Goal: Transaction & Acquisition: Purchase product/service

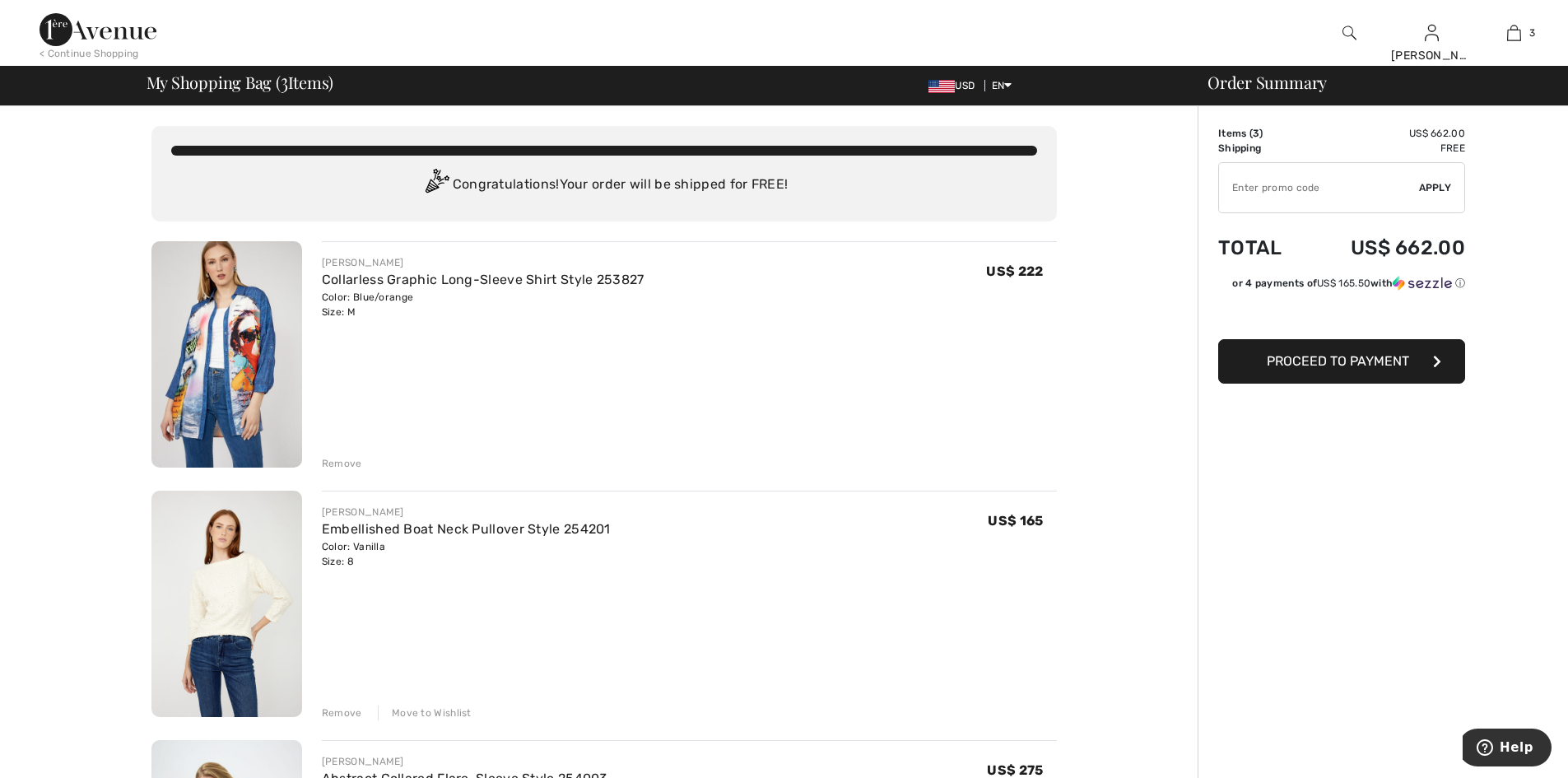
click at [349, 471] on div "Remove" at bounding box center [342, 463] width 40 height 15
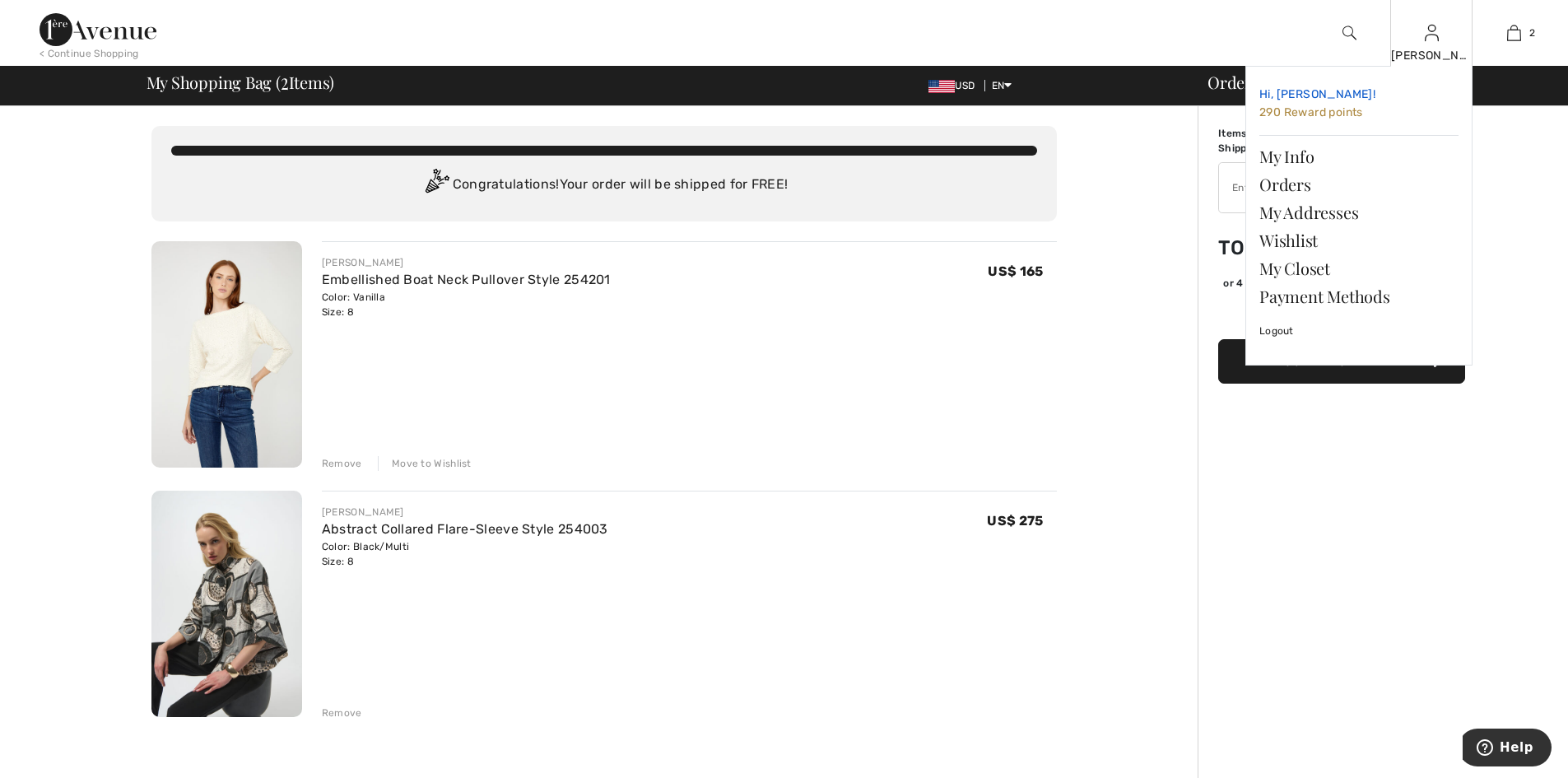
click at [1309, 114] on span "290 Reward points" at bounding box center [1311, 113] width 104 height 14
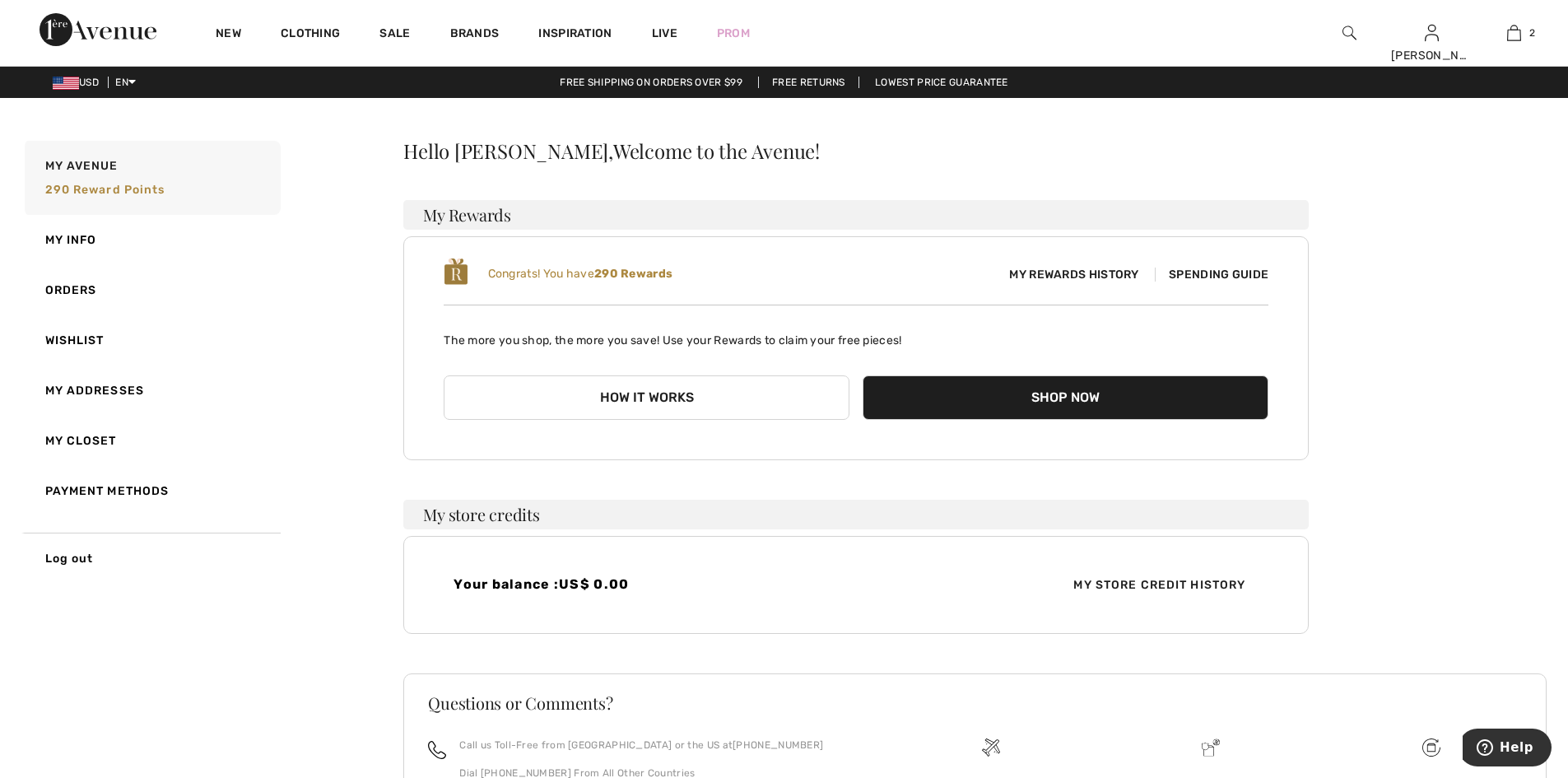
click at [1202, 281] on span "Spending Guide" at bounding box center [1211, 274] width 114 height 14
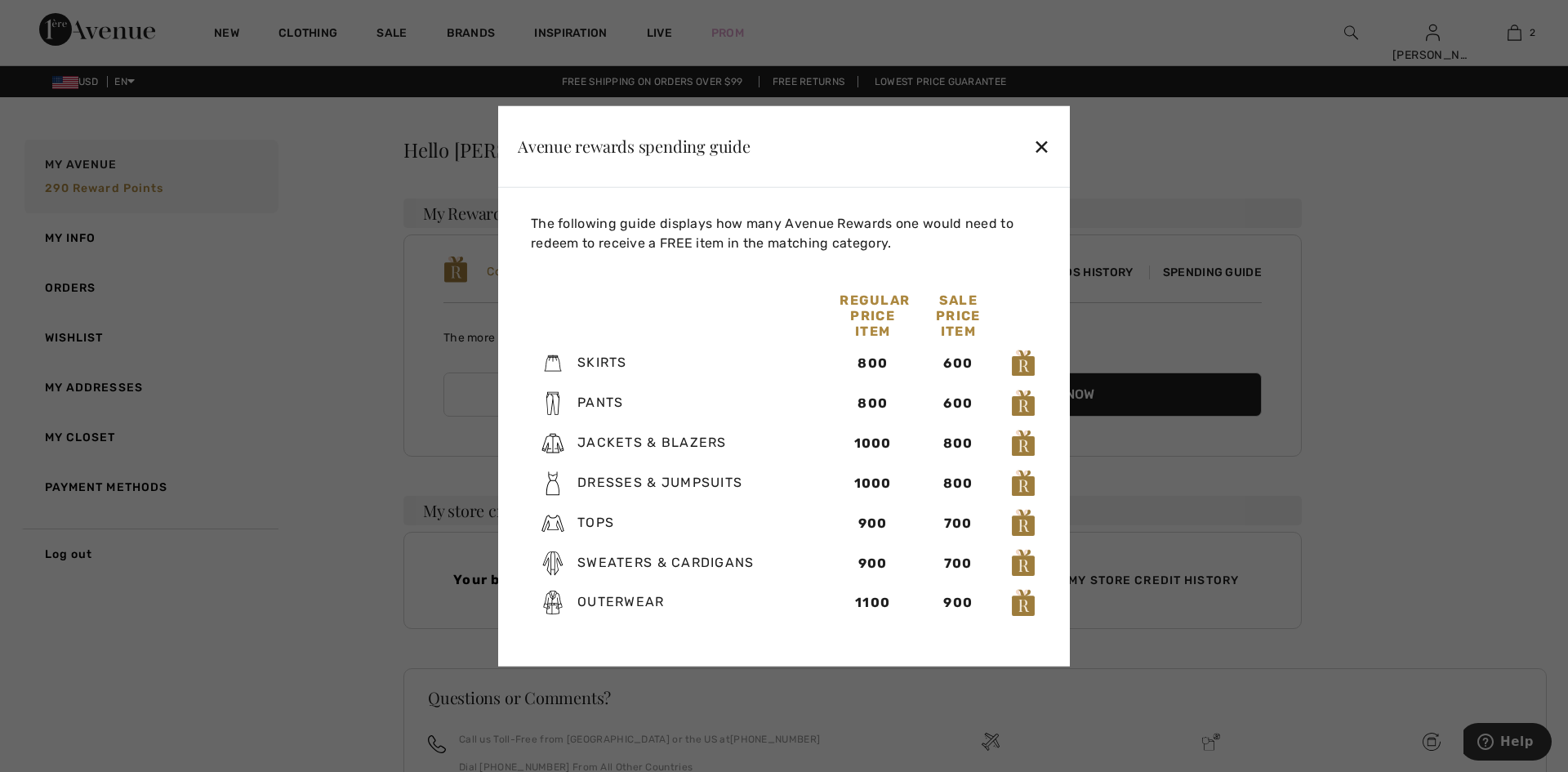
click at [1043, 129] on div "✕" at bounding box center [1042, 145] width 17 height 35
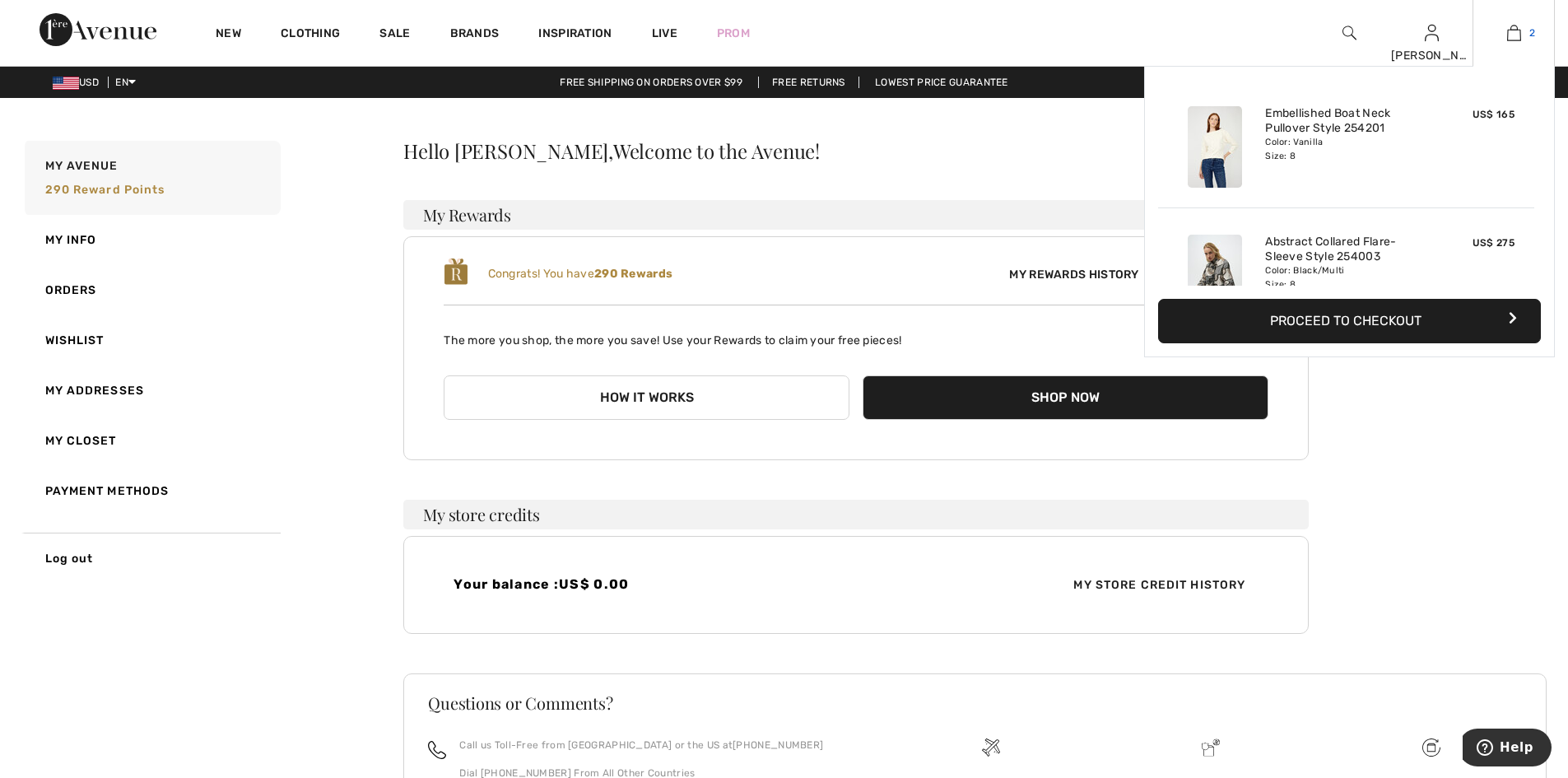
click at [1507, 32] on img at bounding box center [1514, 33] width 14 height 20
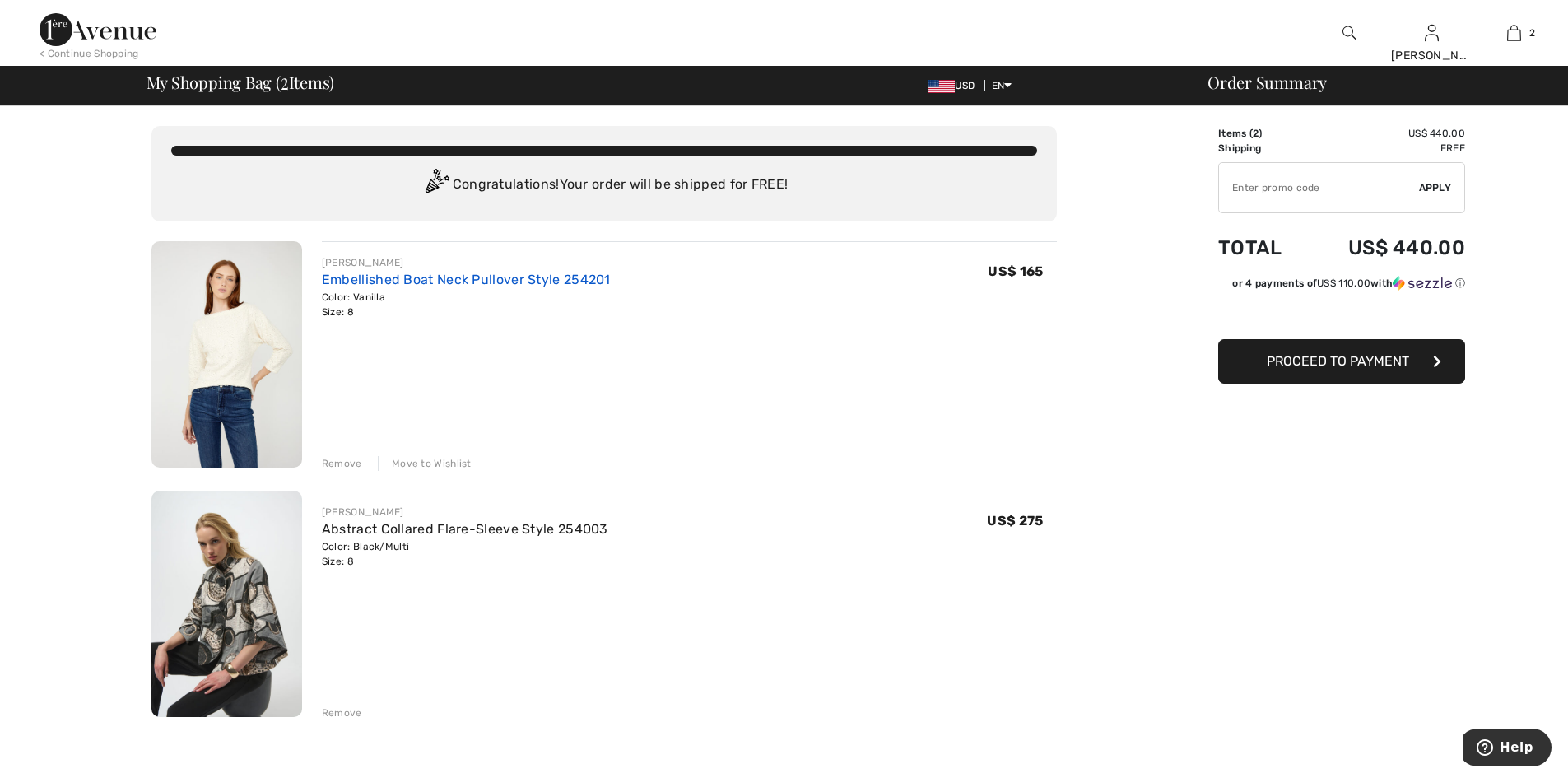
click at [429, 287] on link "Embellished Boat Neck Pullover Style 254201" at bounding box center [467, 279] width 289 height 16
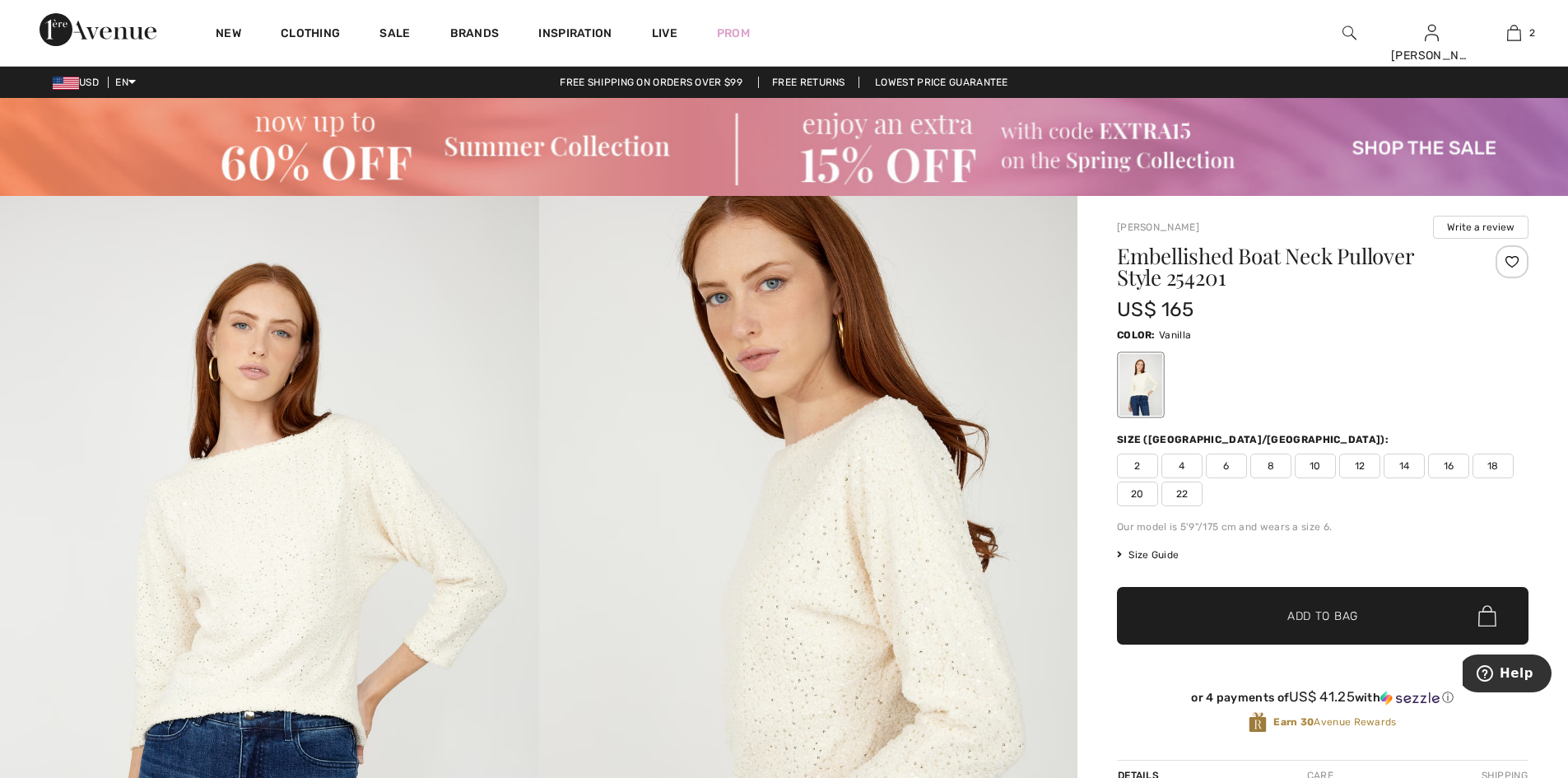
click at [830, 624] on img at bounding box center [808, 600] width 539 height 809
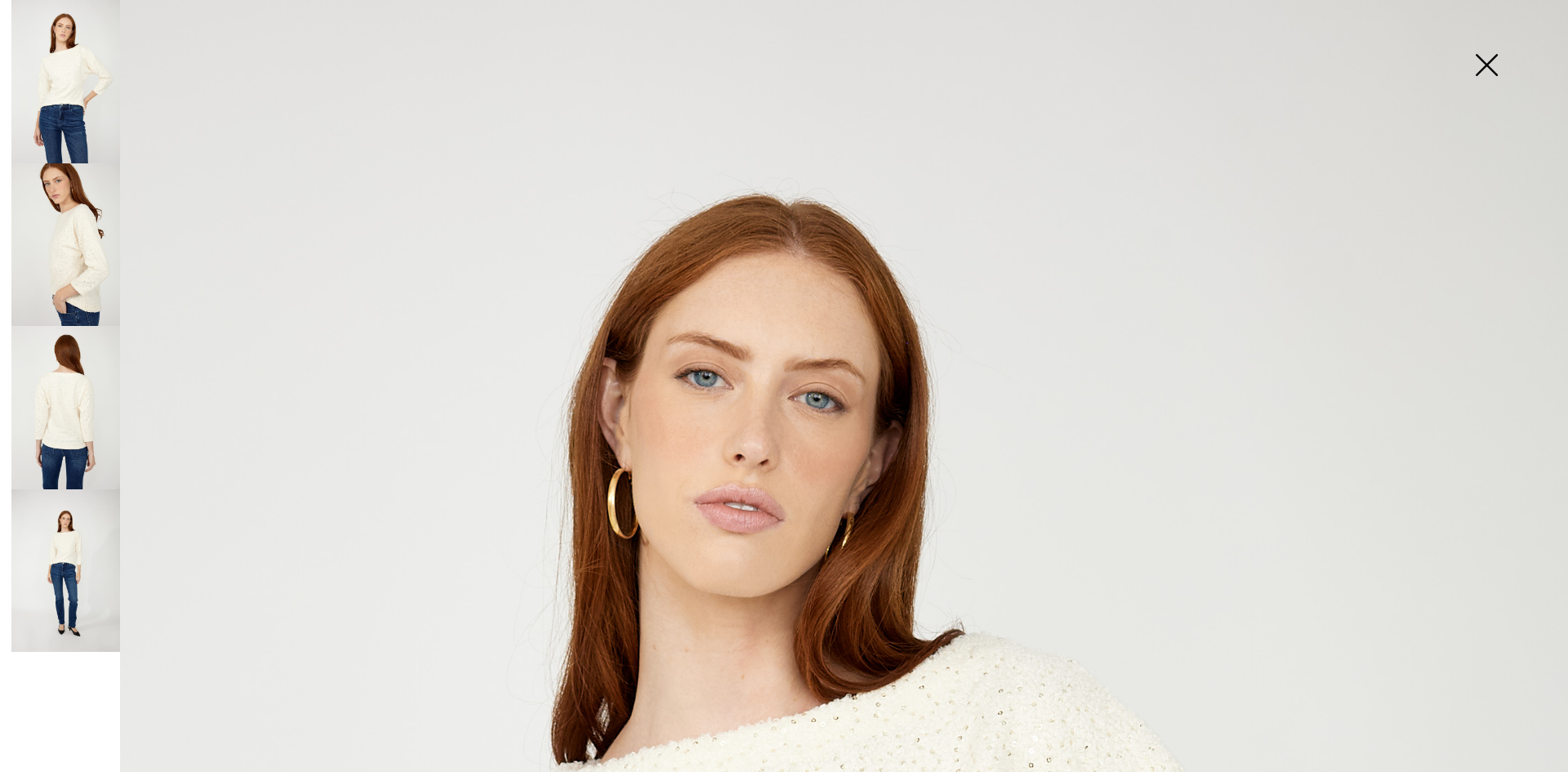
click at [1488, 62] on img at bounding box center [1487, 66] width 82 height 84
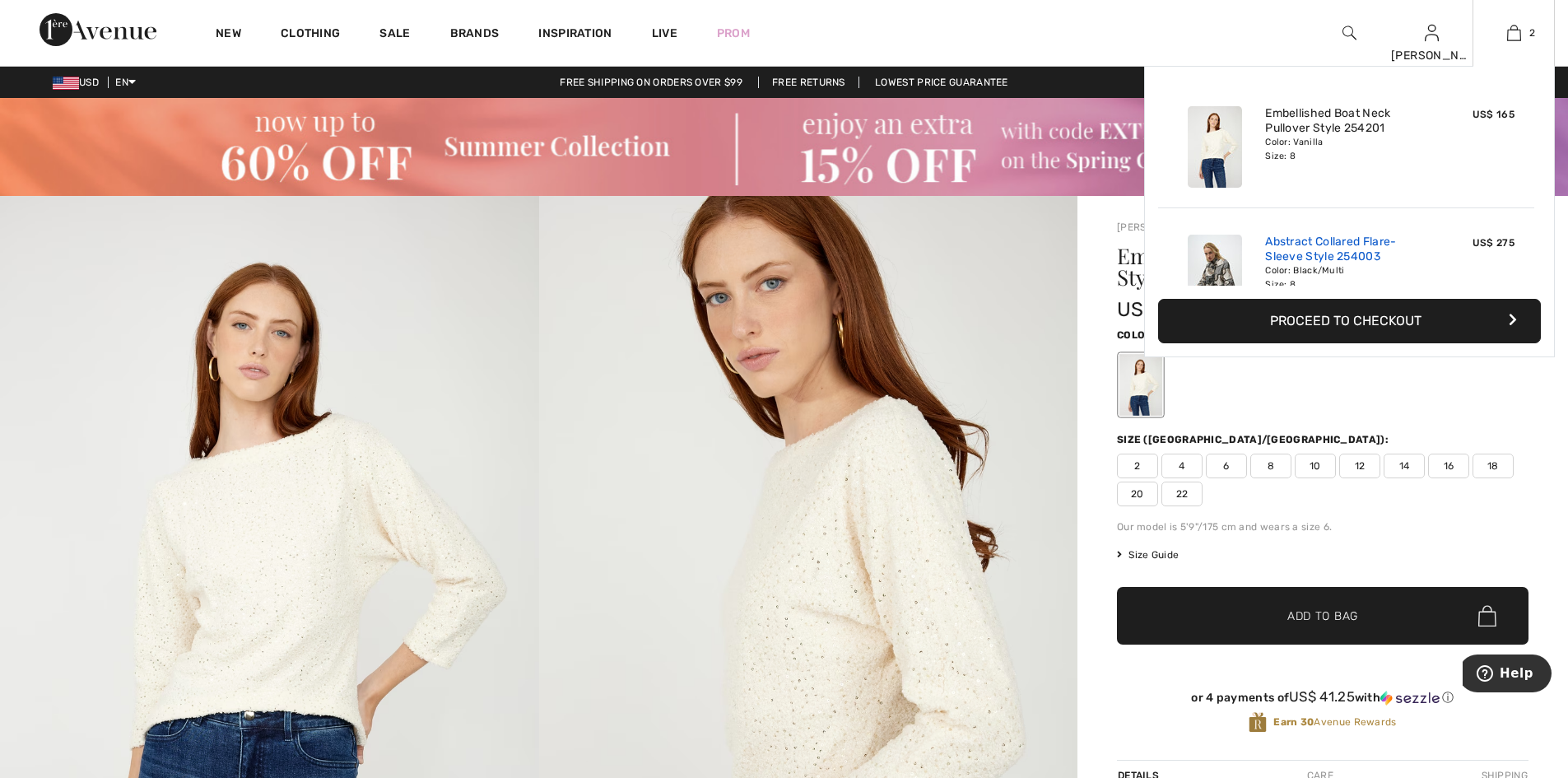
click at [1302, 264] on link "Abstract Collared Flare-Sleeve Style 254003" at bounding box center [1346, 249] width 162 height 30
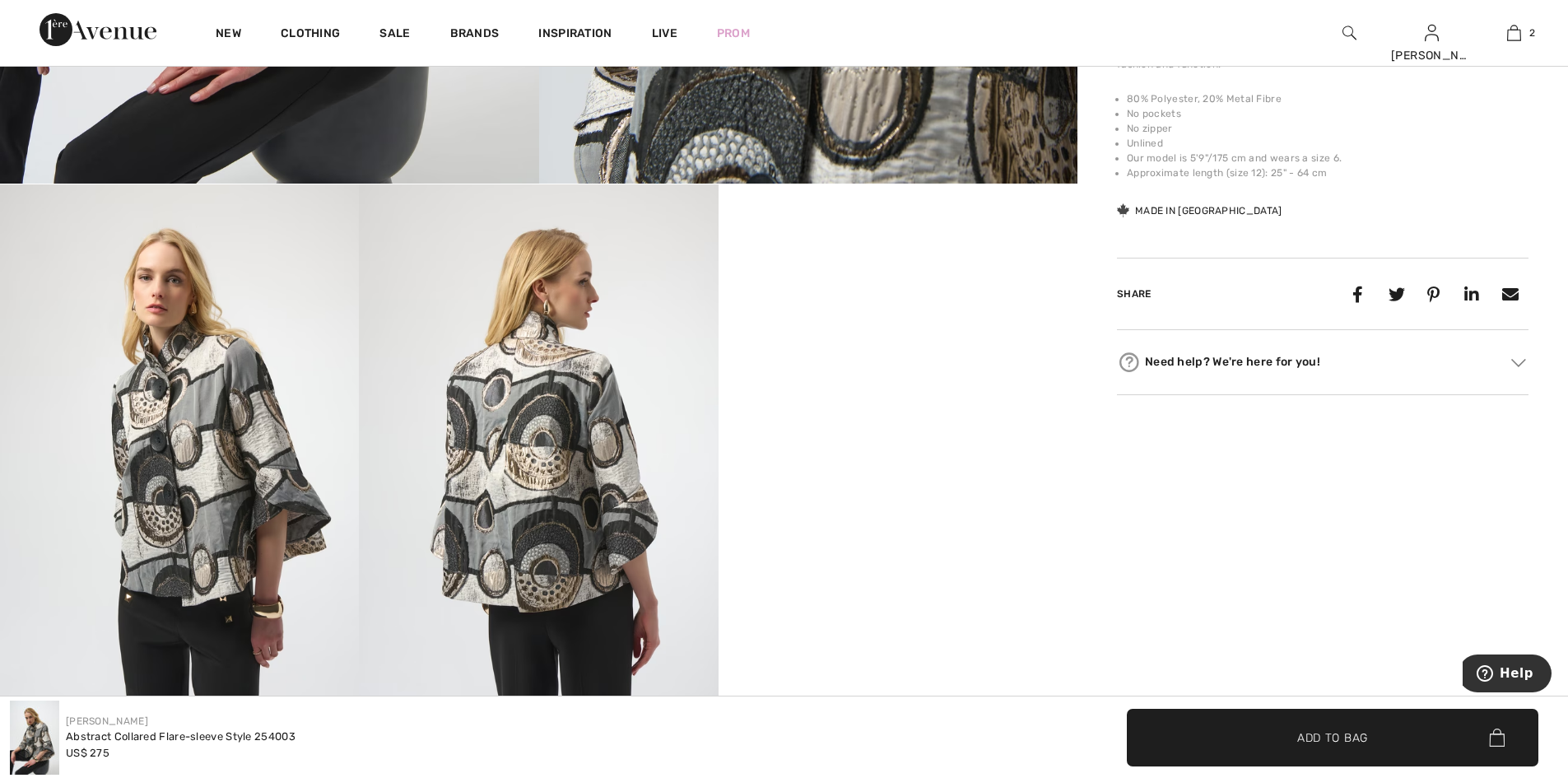
scroll to position [870, 0]
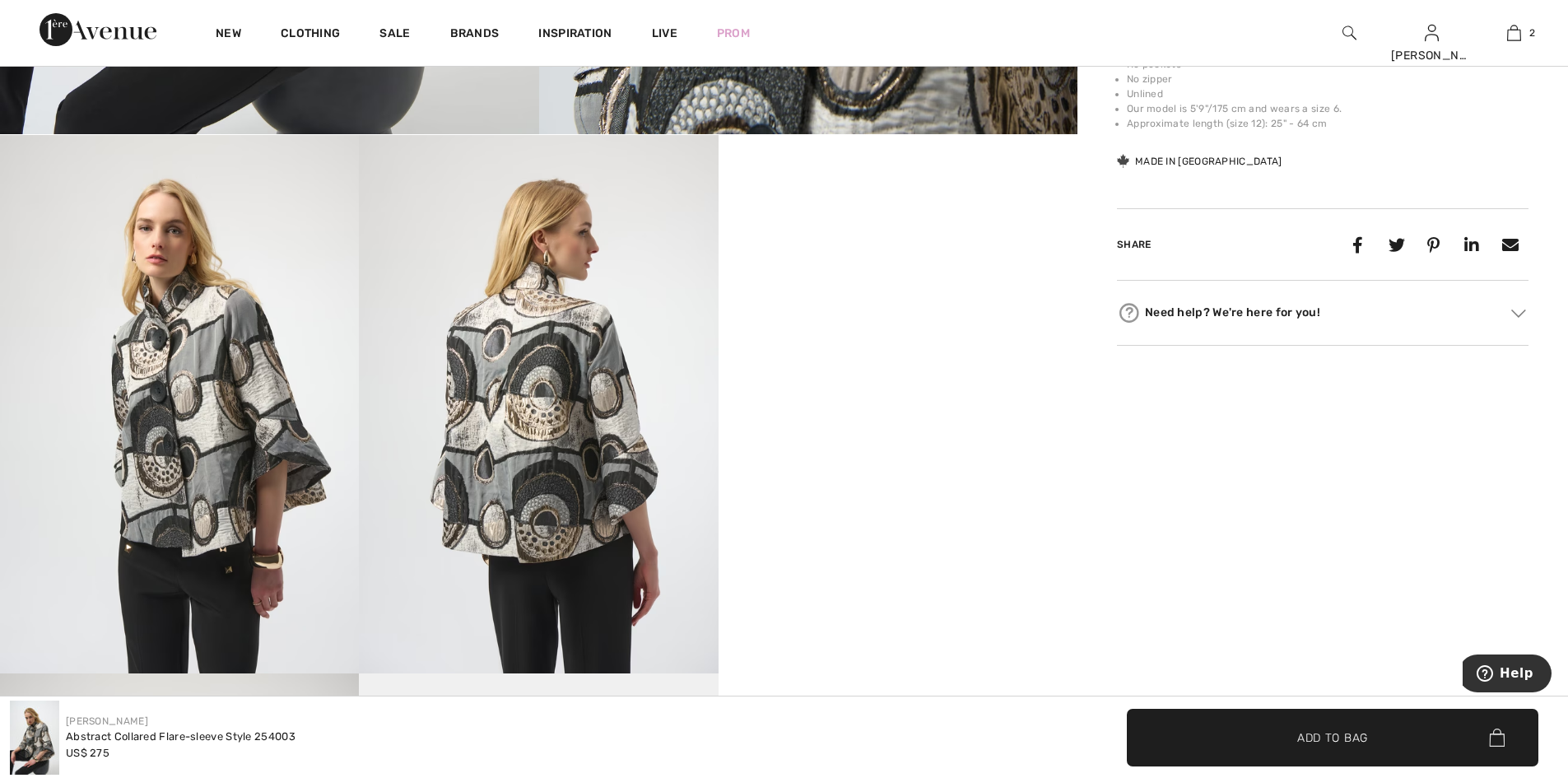
click at [484, 450] on img at bounding box center [538, 404] width 359 height 539
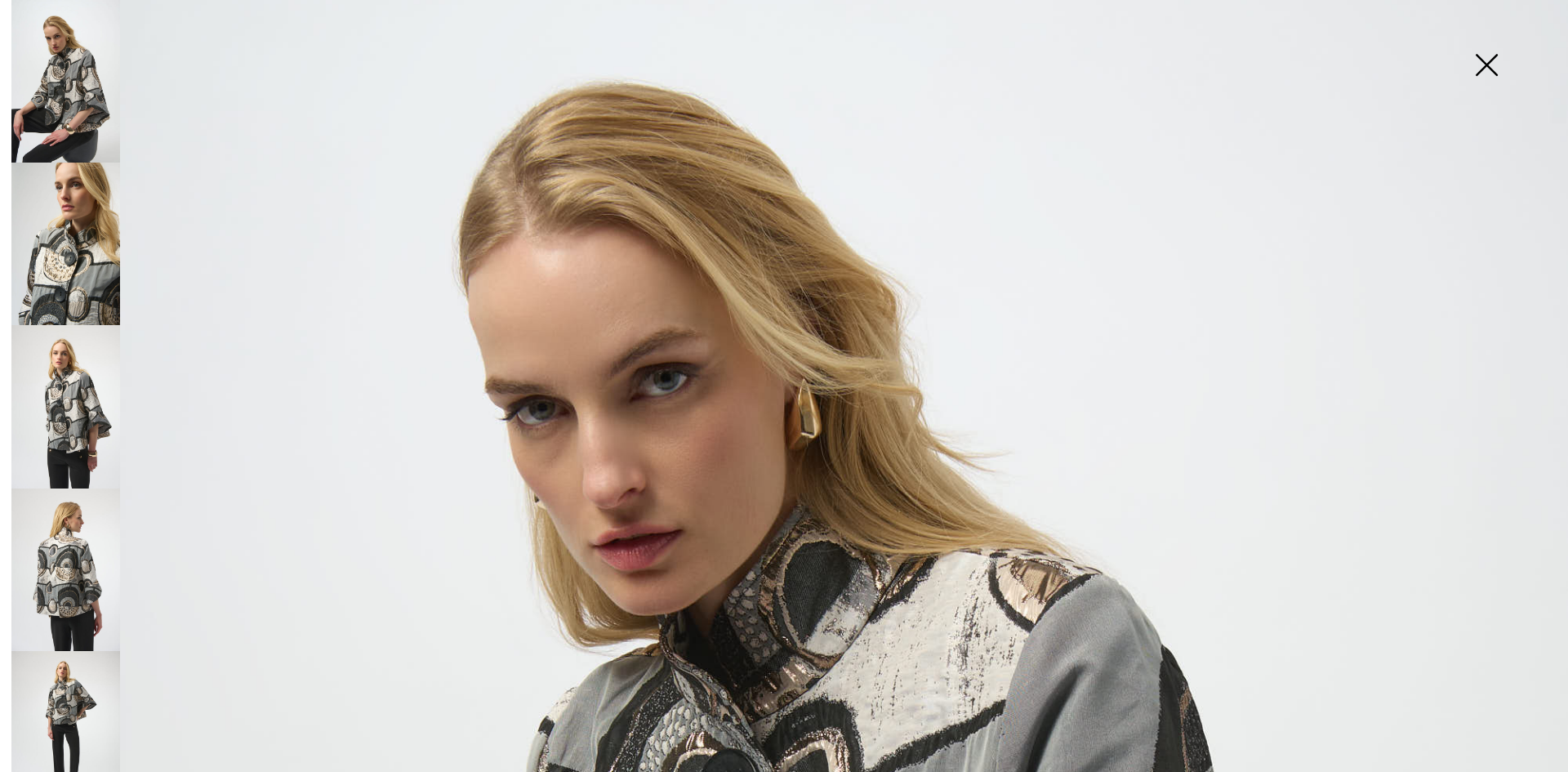
scroll to position [97, 0]
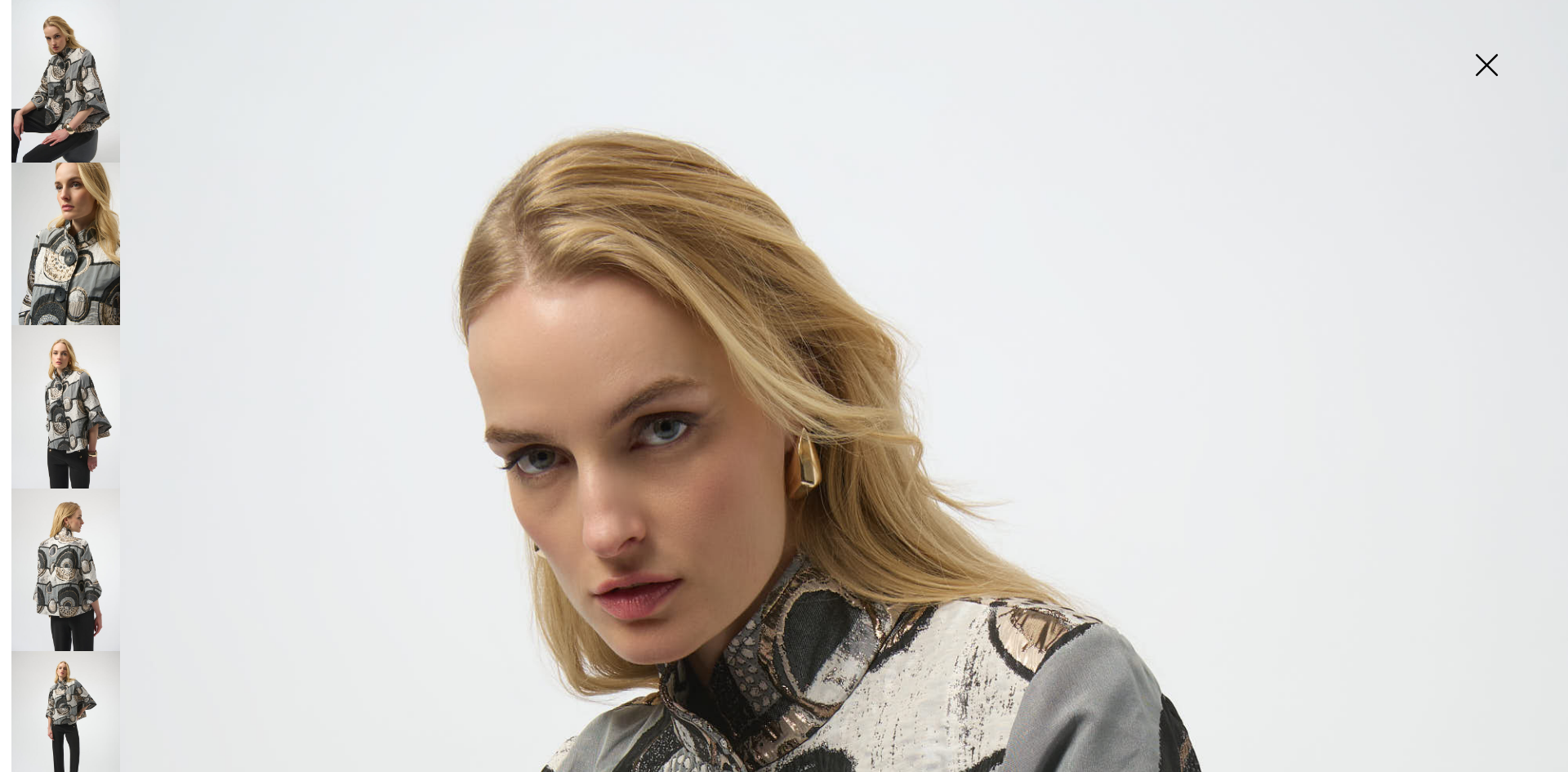
click at [1478, 72] on img at bounding box center [1487, 66] width 82 height 84
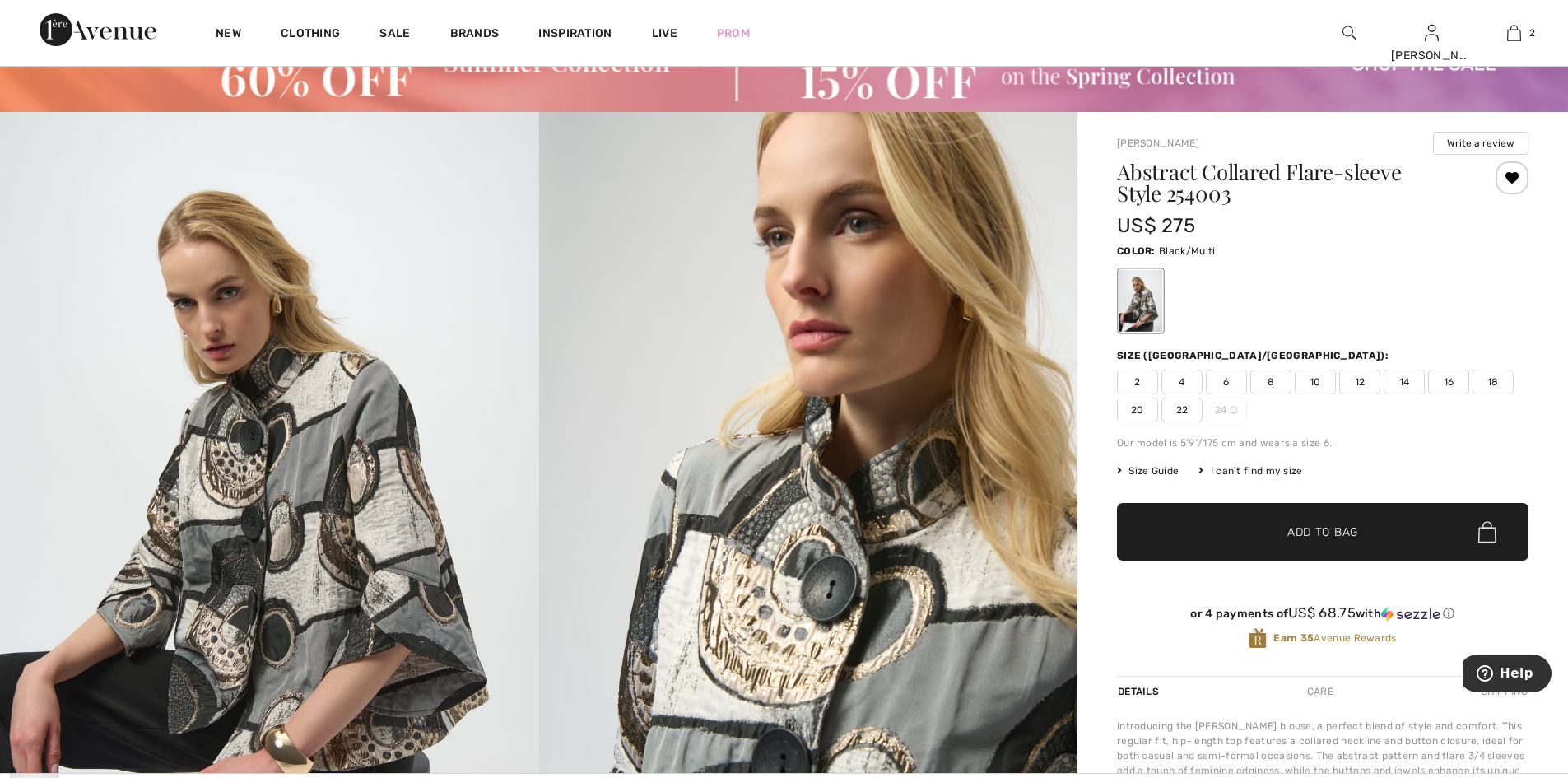
scroll to position [0, 0]
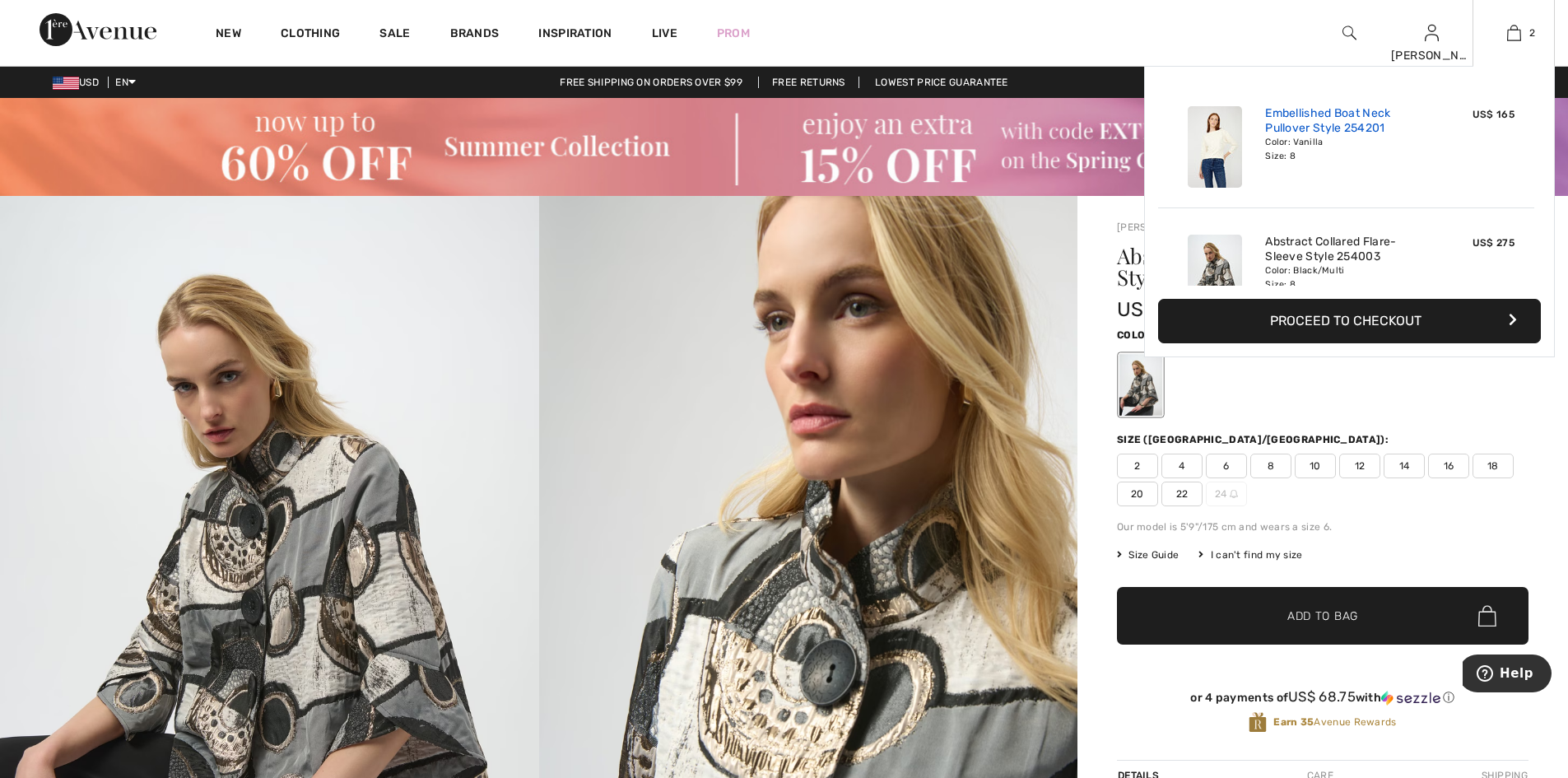
click at [1334, 122] on link "Embellished Boat Neck Pullover Style 254201" at bounding box center [1346, 122] width 162 height 30
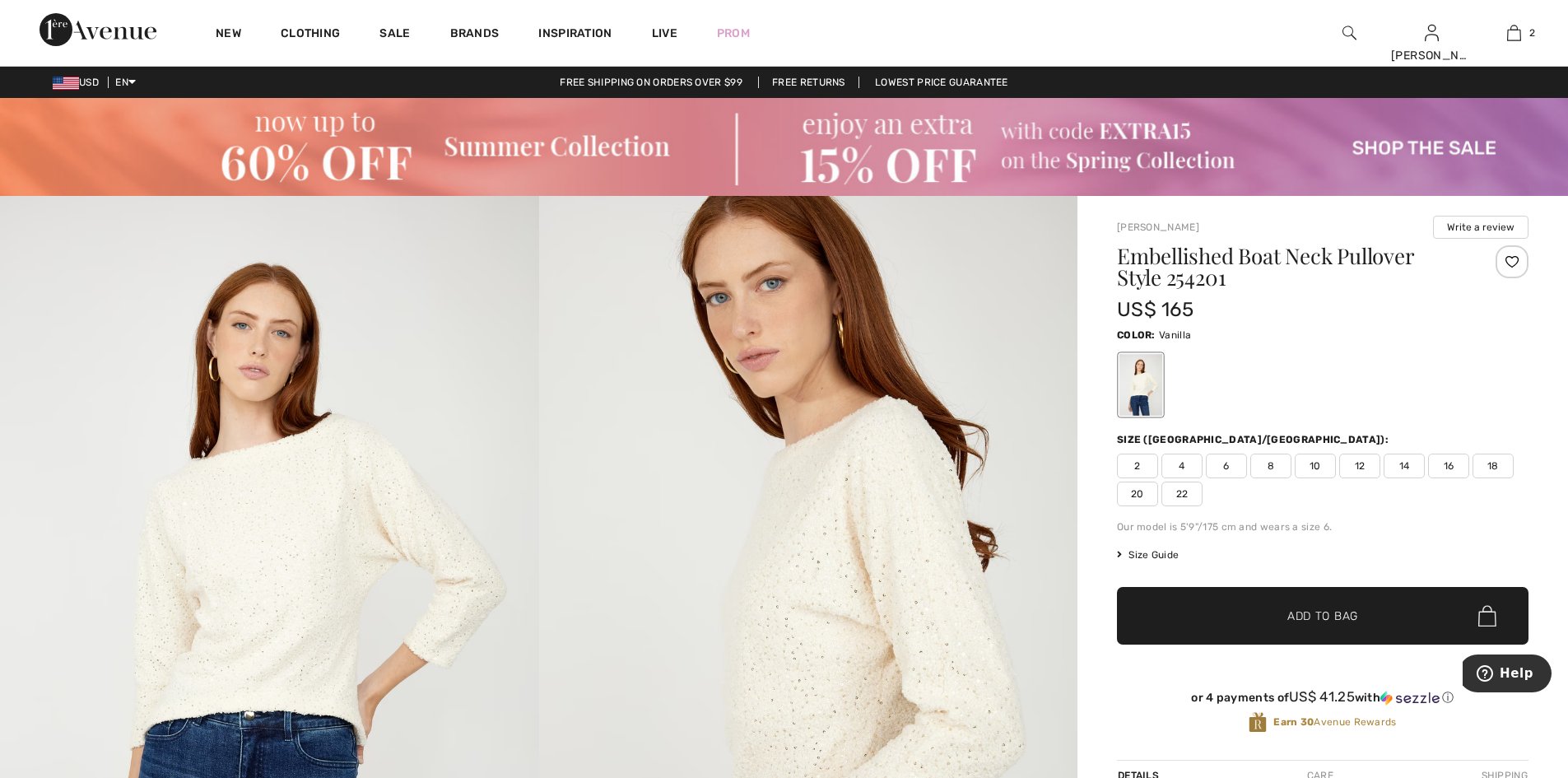
click at [932, 536] on img at bounding box center [808, 600] width 539 height 809
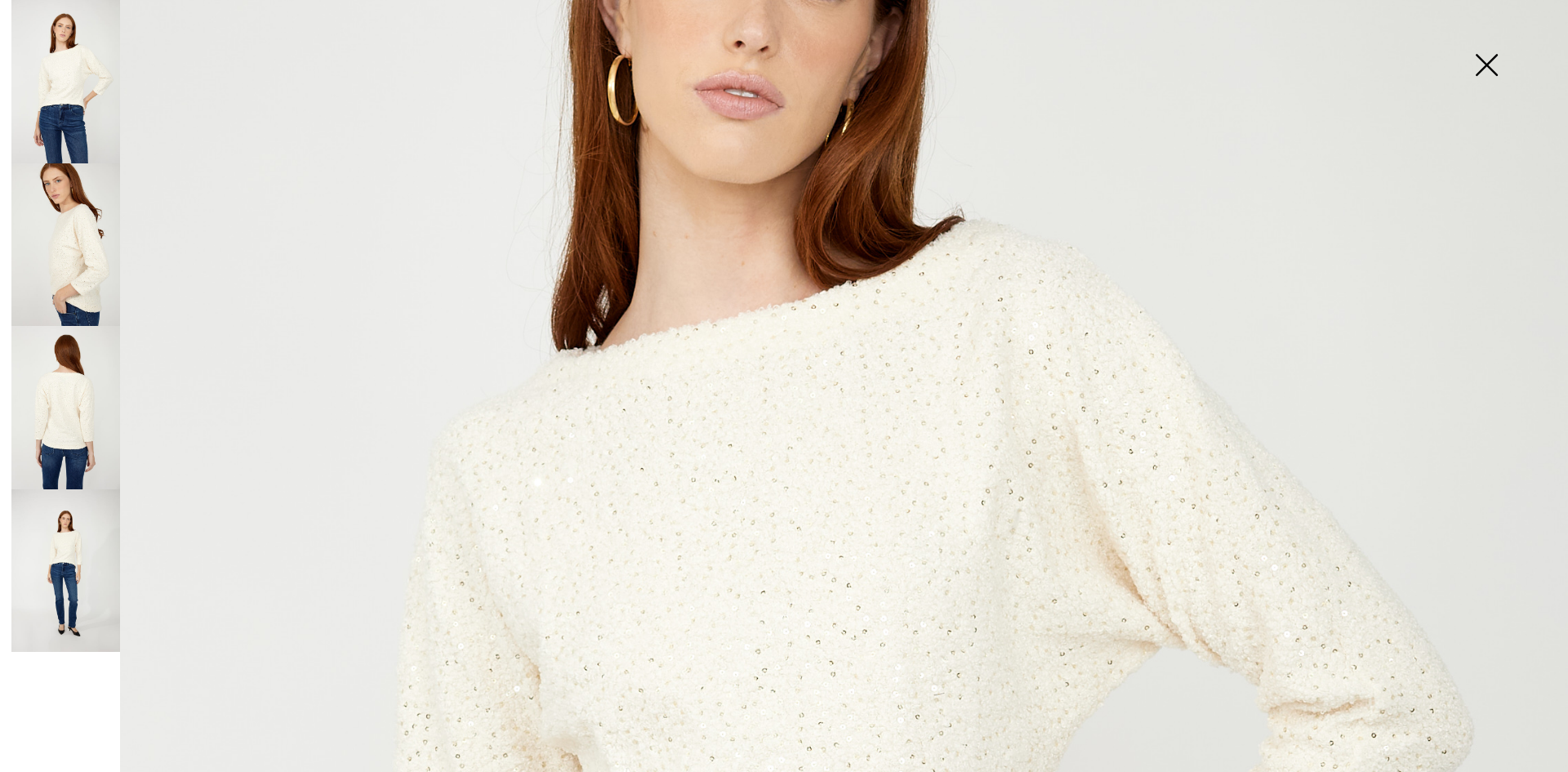
scroll to position [528, 0]
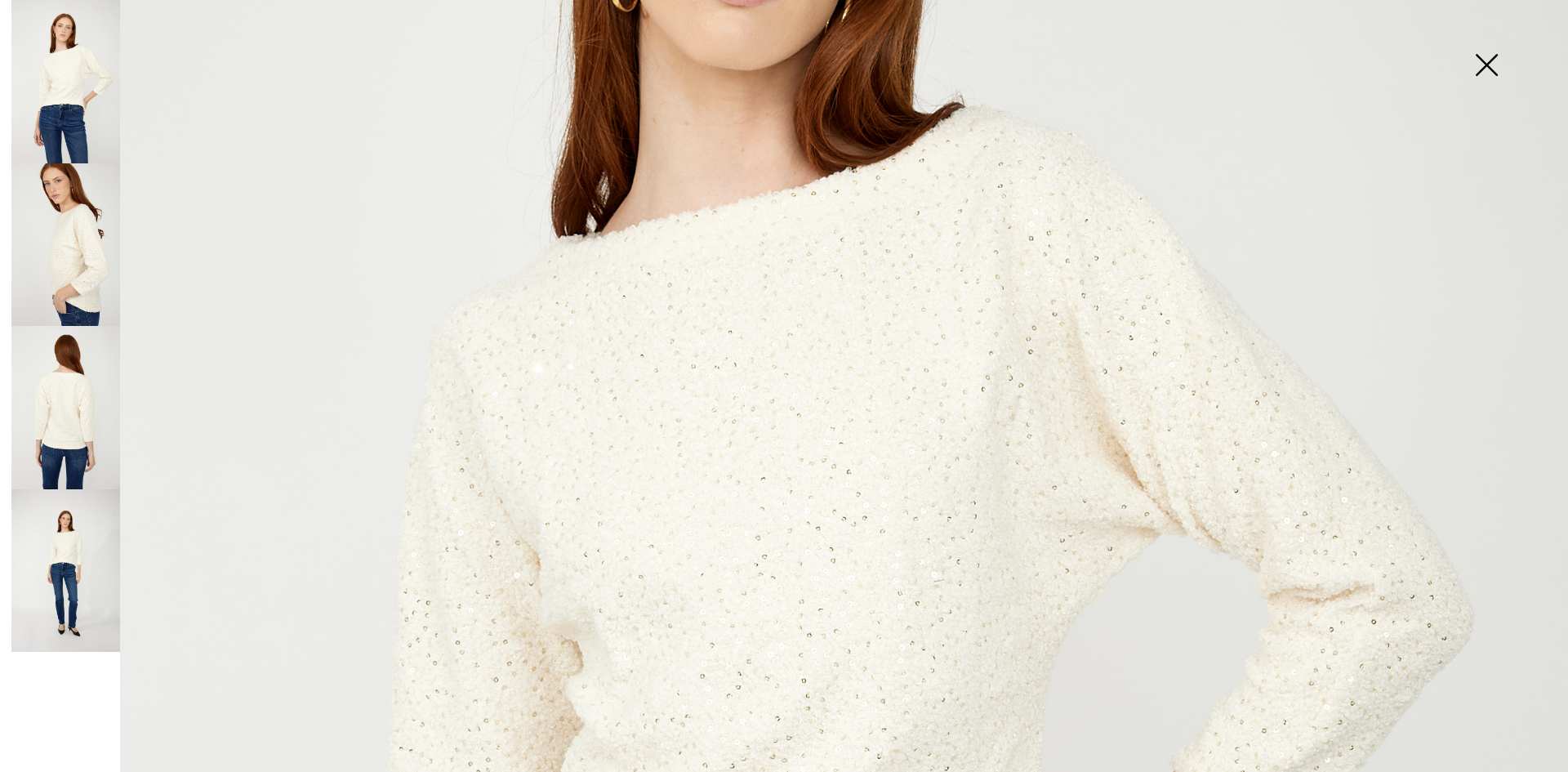
click at [902, 503] on img at bounding box center [784, 648] width 1568 height 2353
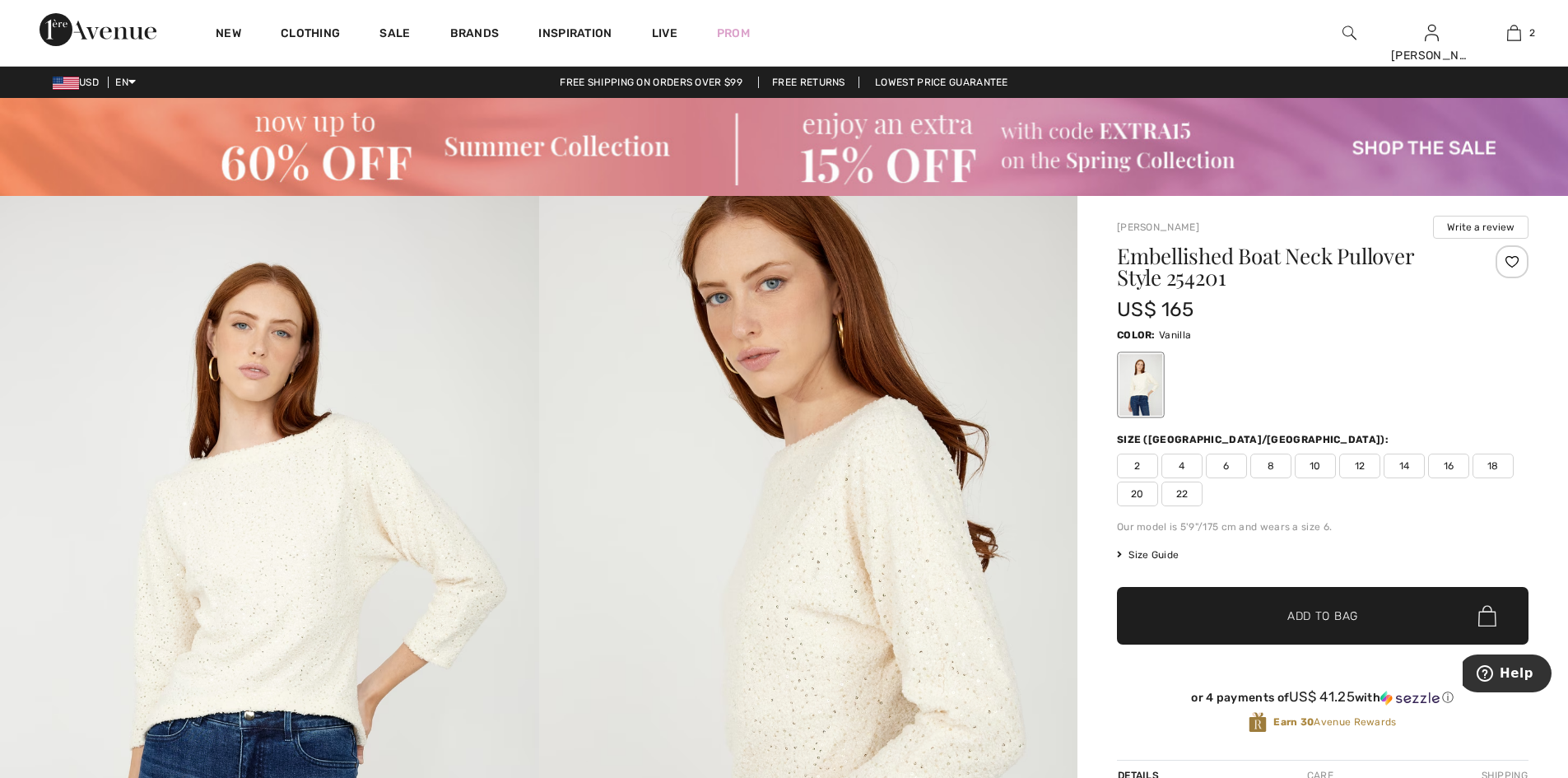
click at [314, 516] on img at bounding box center [269, 600] width 539 height 809
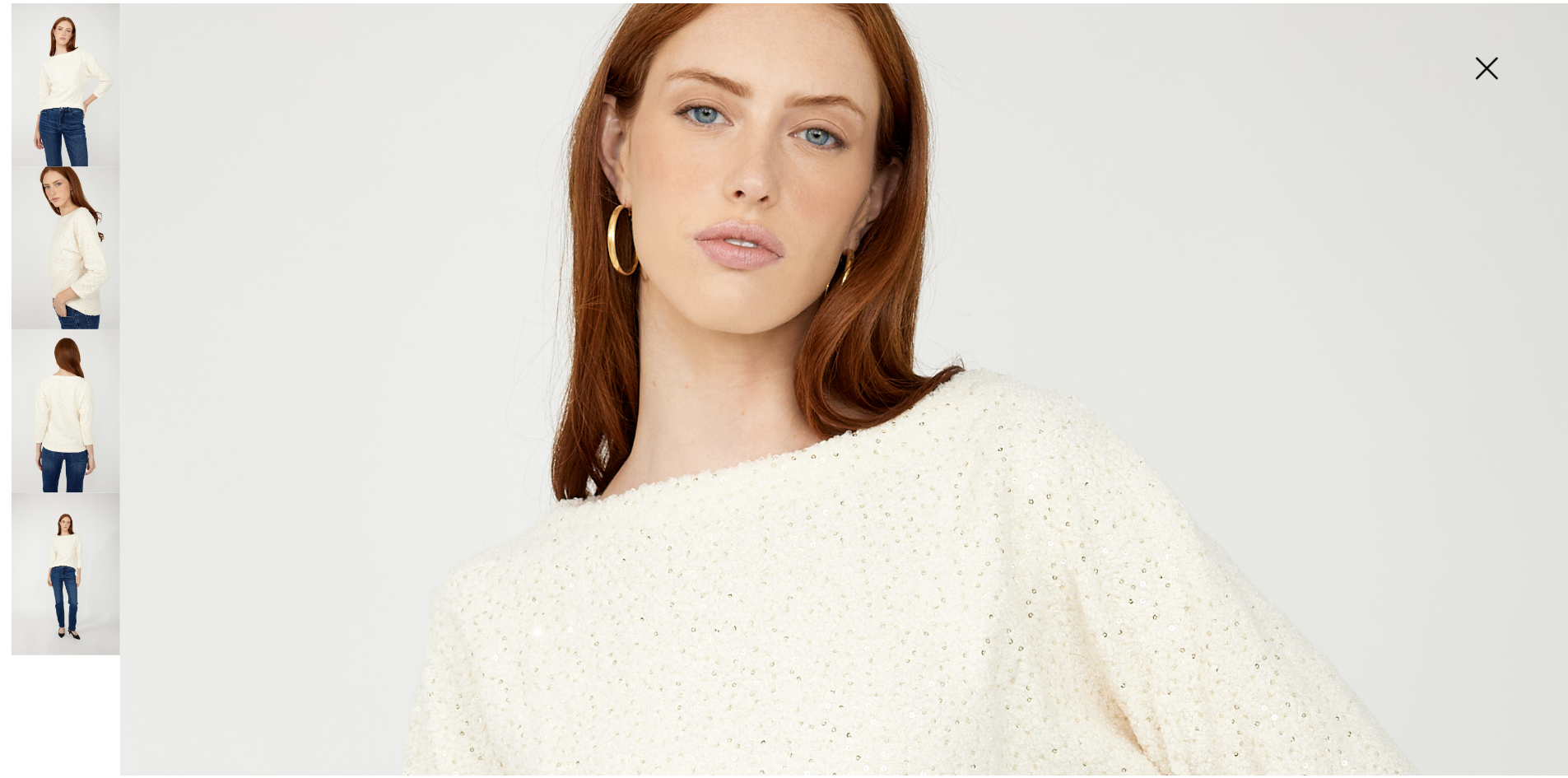
scroll to position [0, 0]
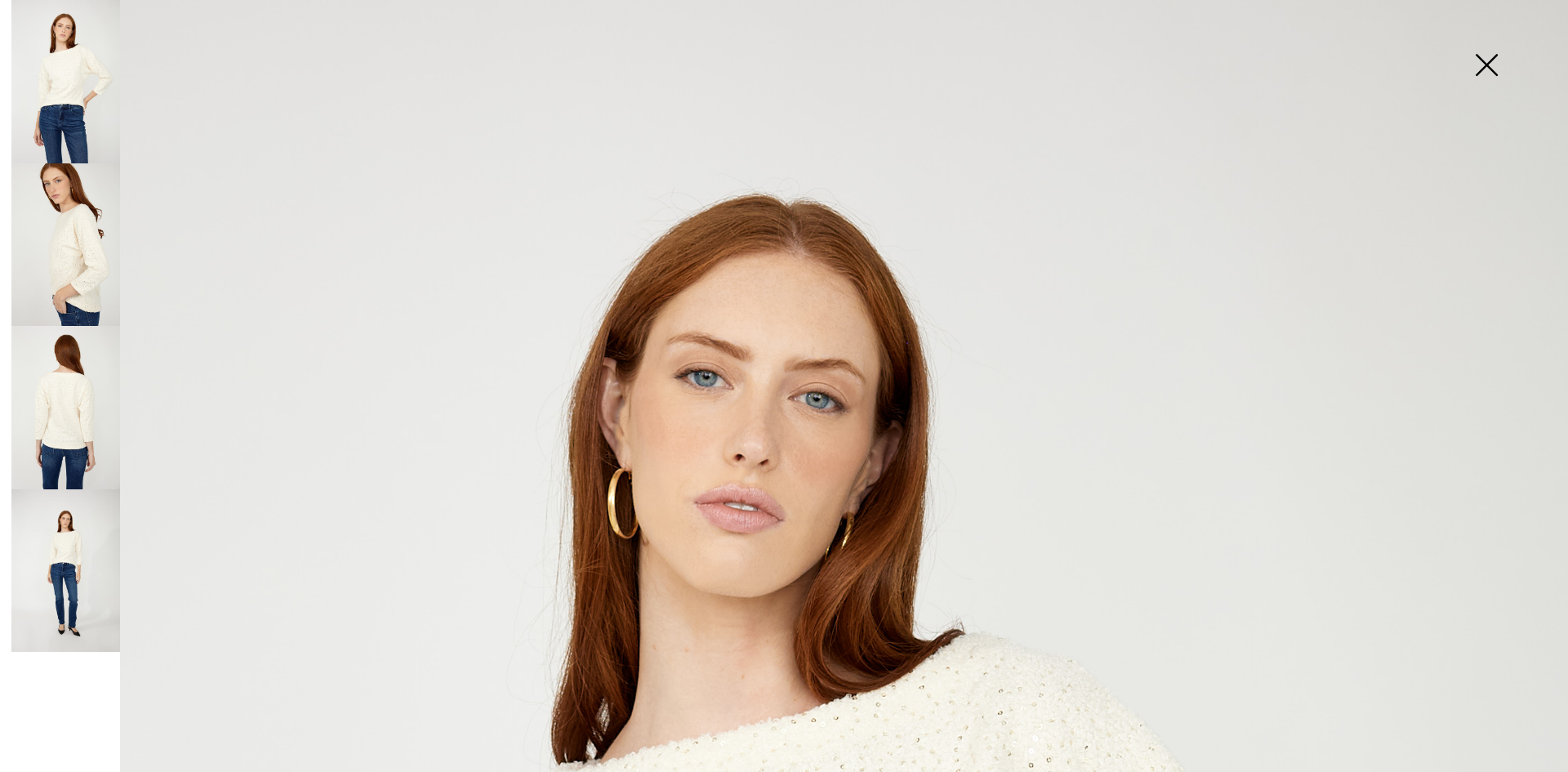
click at [1486, 65] on img at bounding box center [1487, 66] width 82 height 84
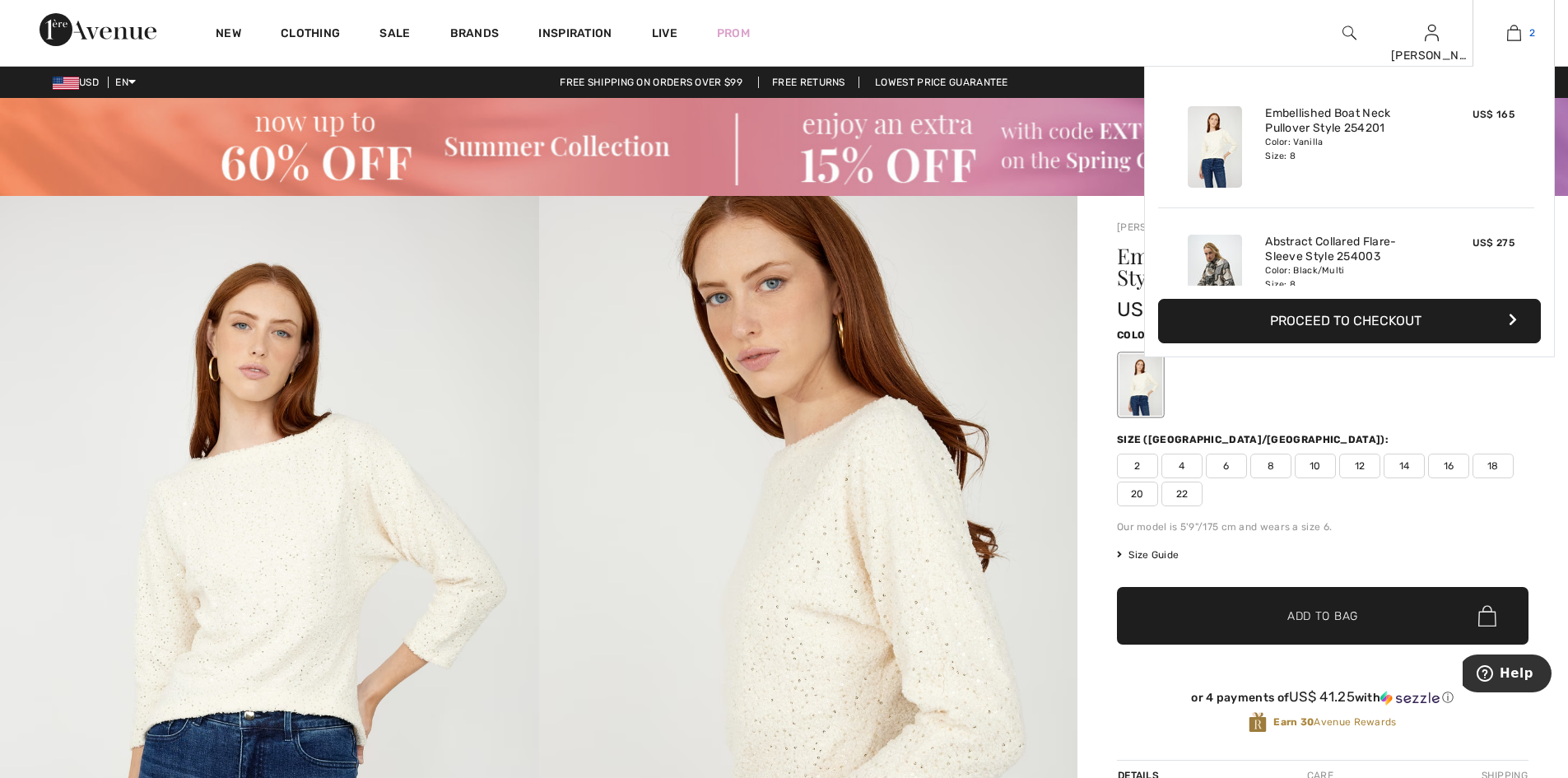
click at [1516, 39] on img at bounding box center [1514, 33] width 14 height 20
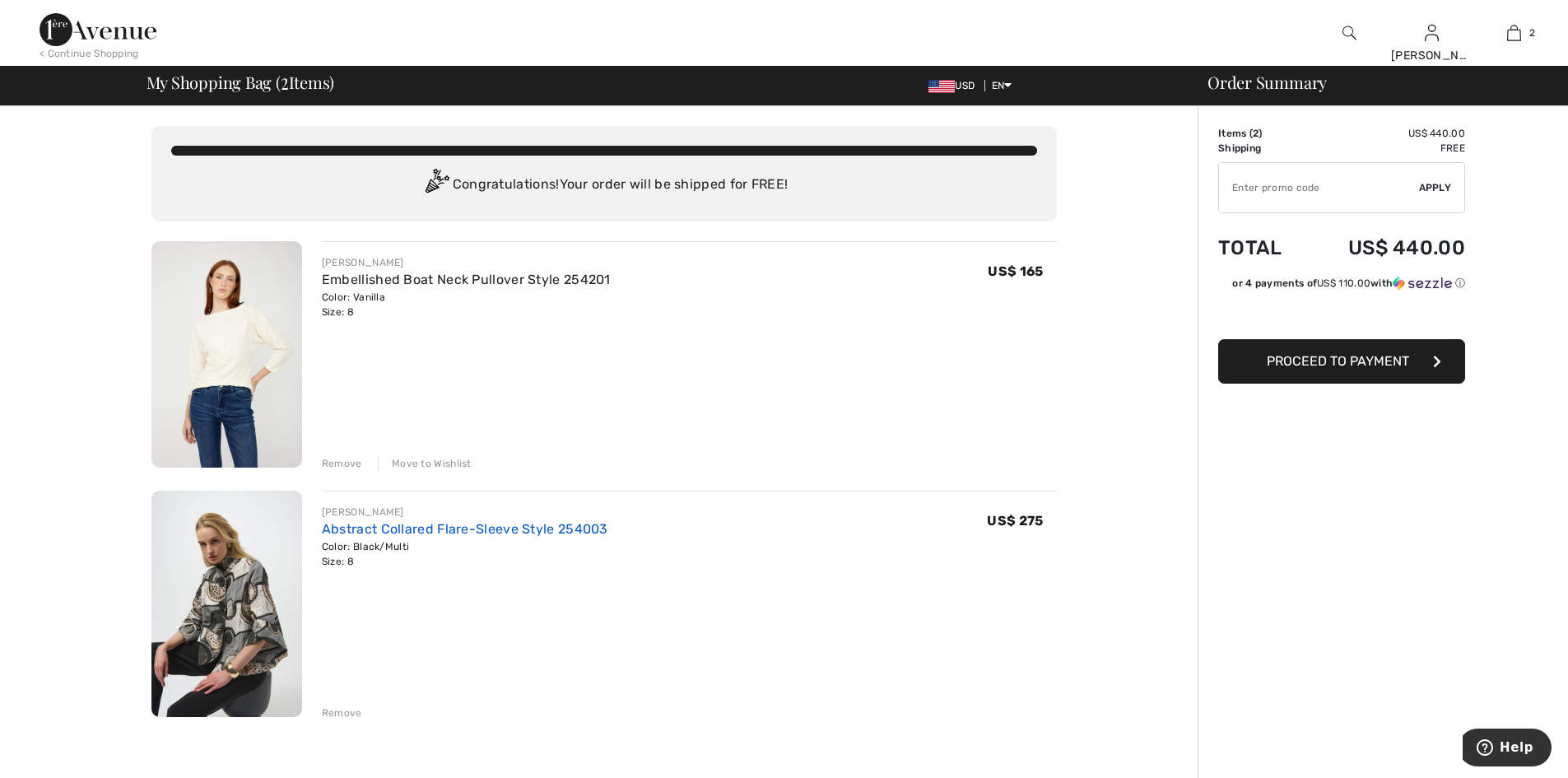
click at [430, 537] on link "Abstract Collared Flare-Sleeve Style 254003" at bounding box center [465, 530] width 286 height 16
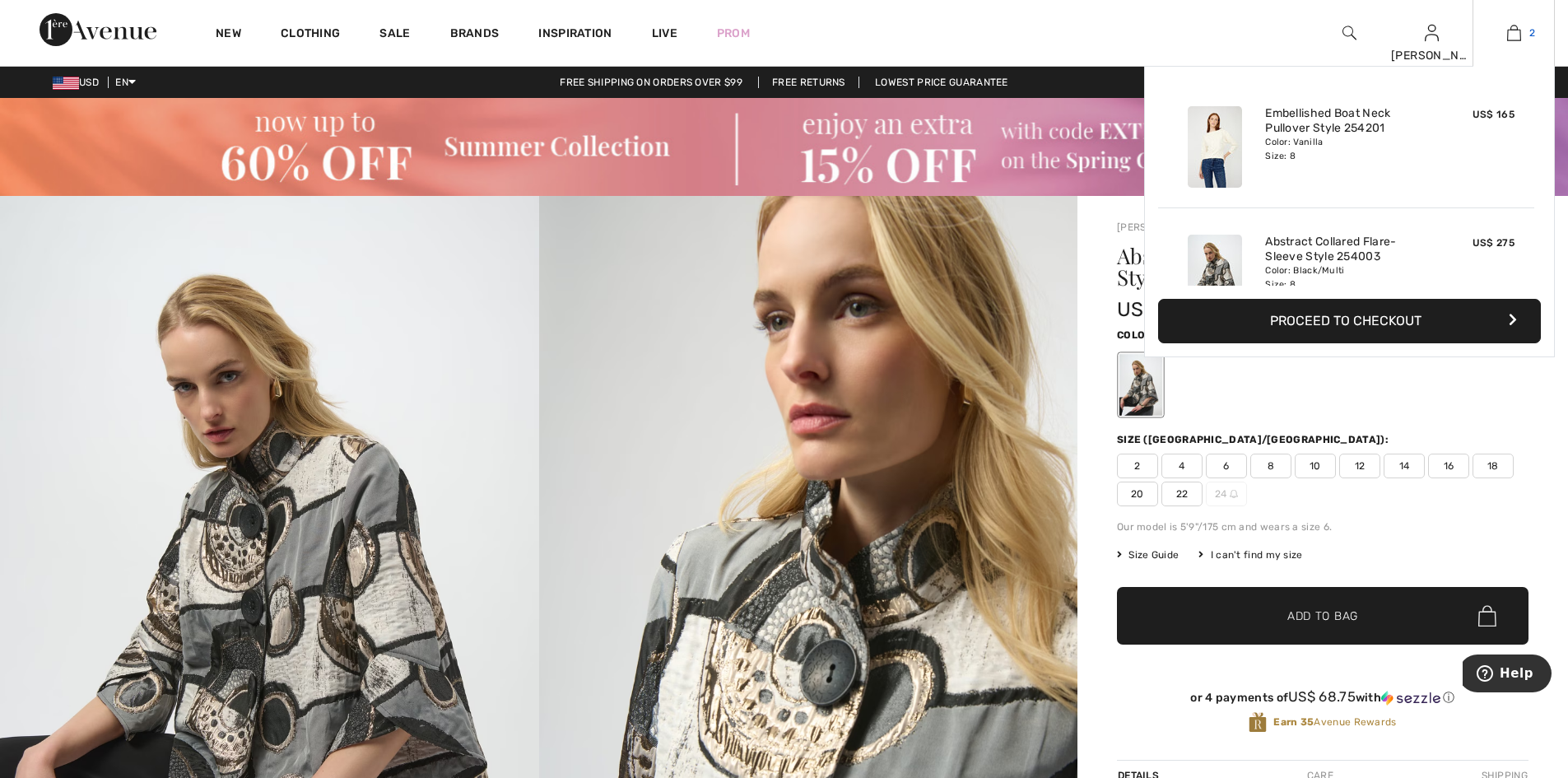
click at [1509, 31] on img at bounding box center [1514, 33] width 14 height 20
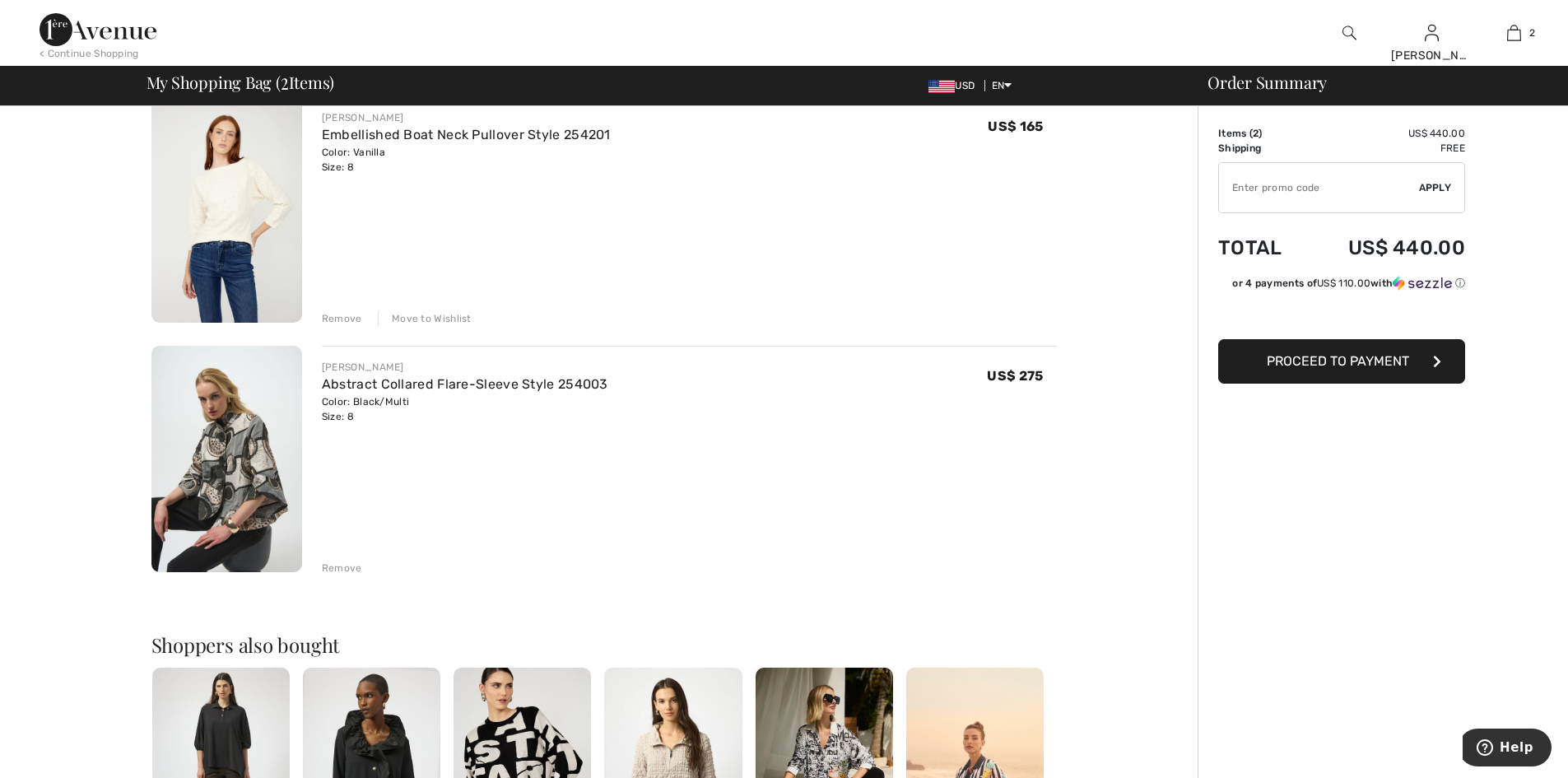
scroll to position [139, 0]
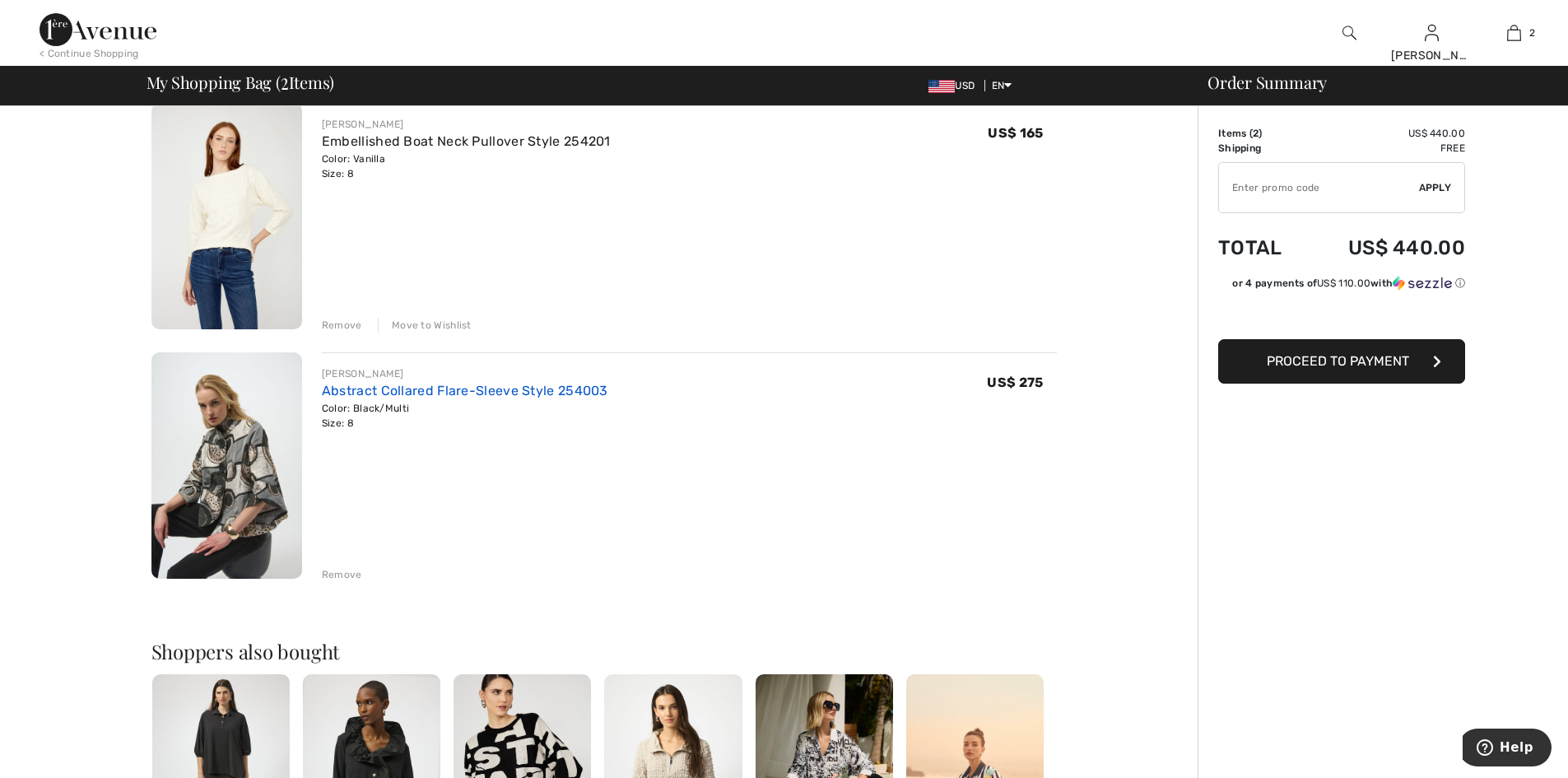
click at [488, 399] on link "Abstract Collared Flare-Sleeve Style 254003" at bounding box center [465, 391] width 286 height 16
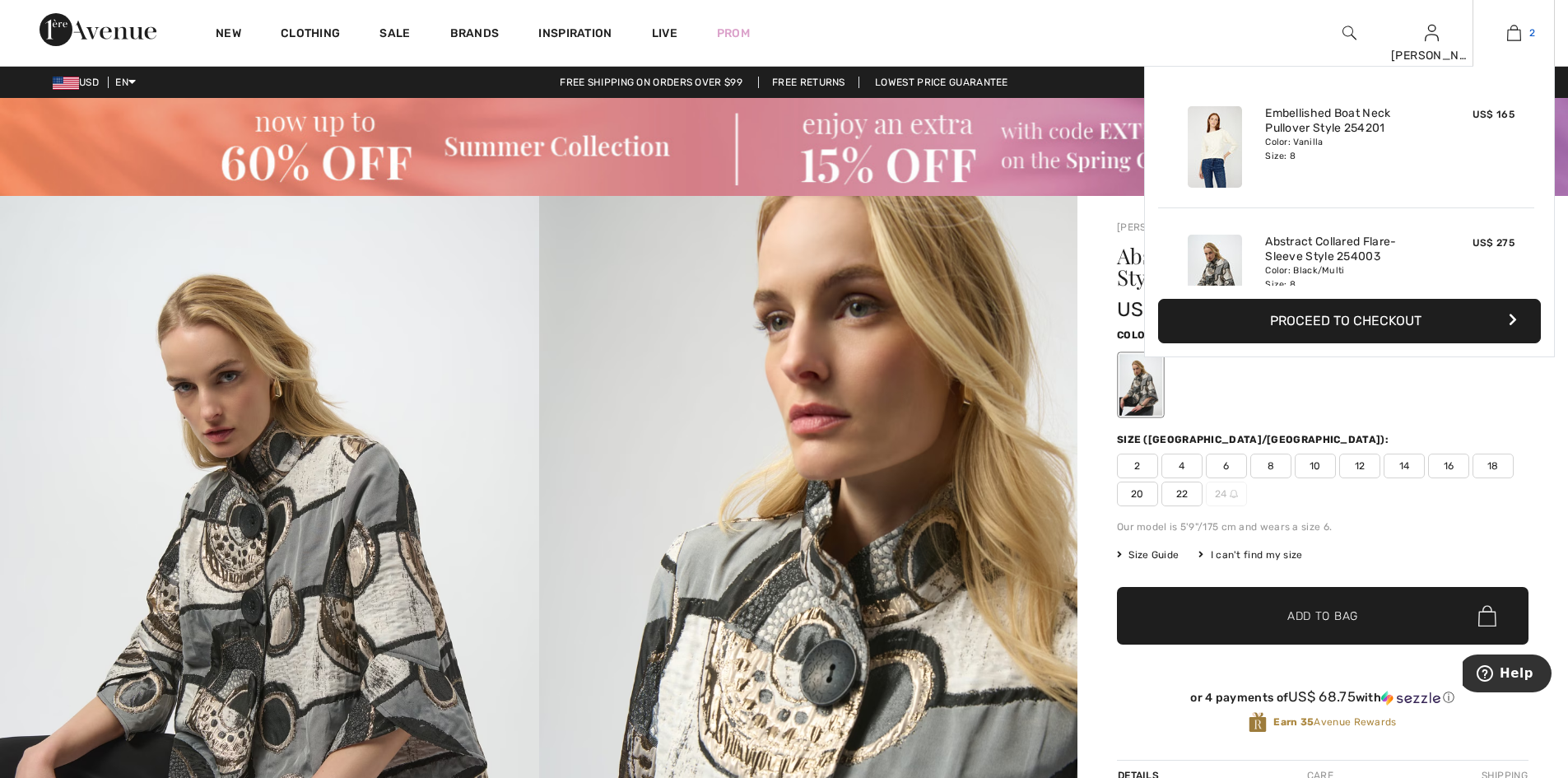
click at [1510, 33] on img at bounding box center [1514, 33] width 14 height 20
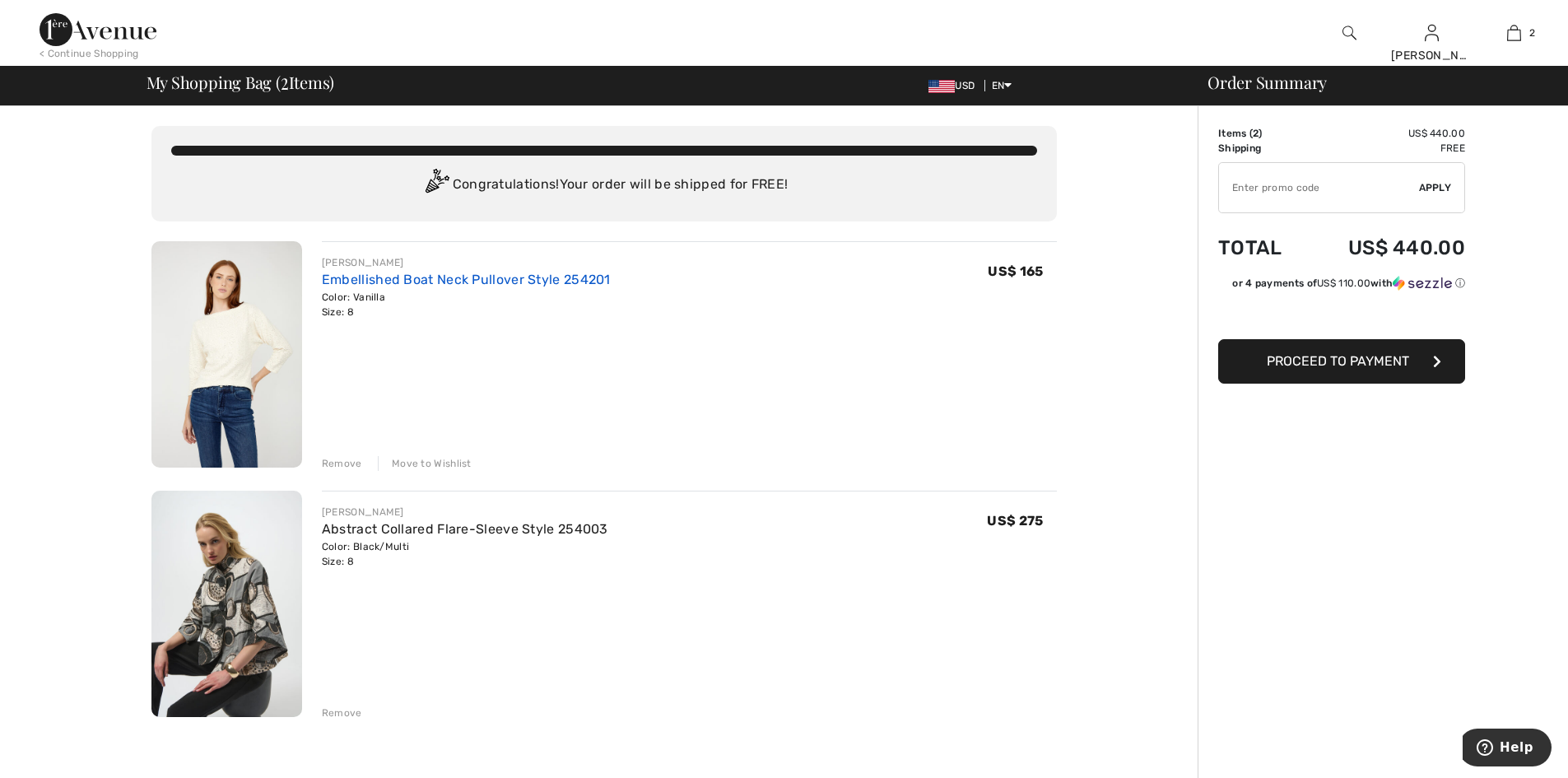
click at [445, 287] on link "Embellished Boat Neck Pullover Style 254201" at bounding box center [467, 279] width 289 height 16
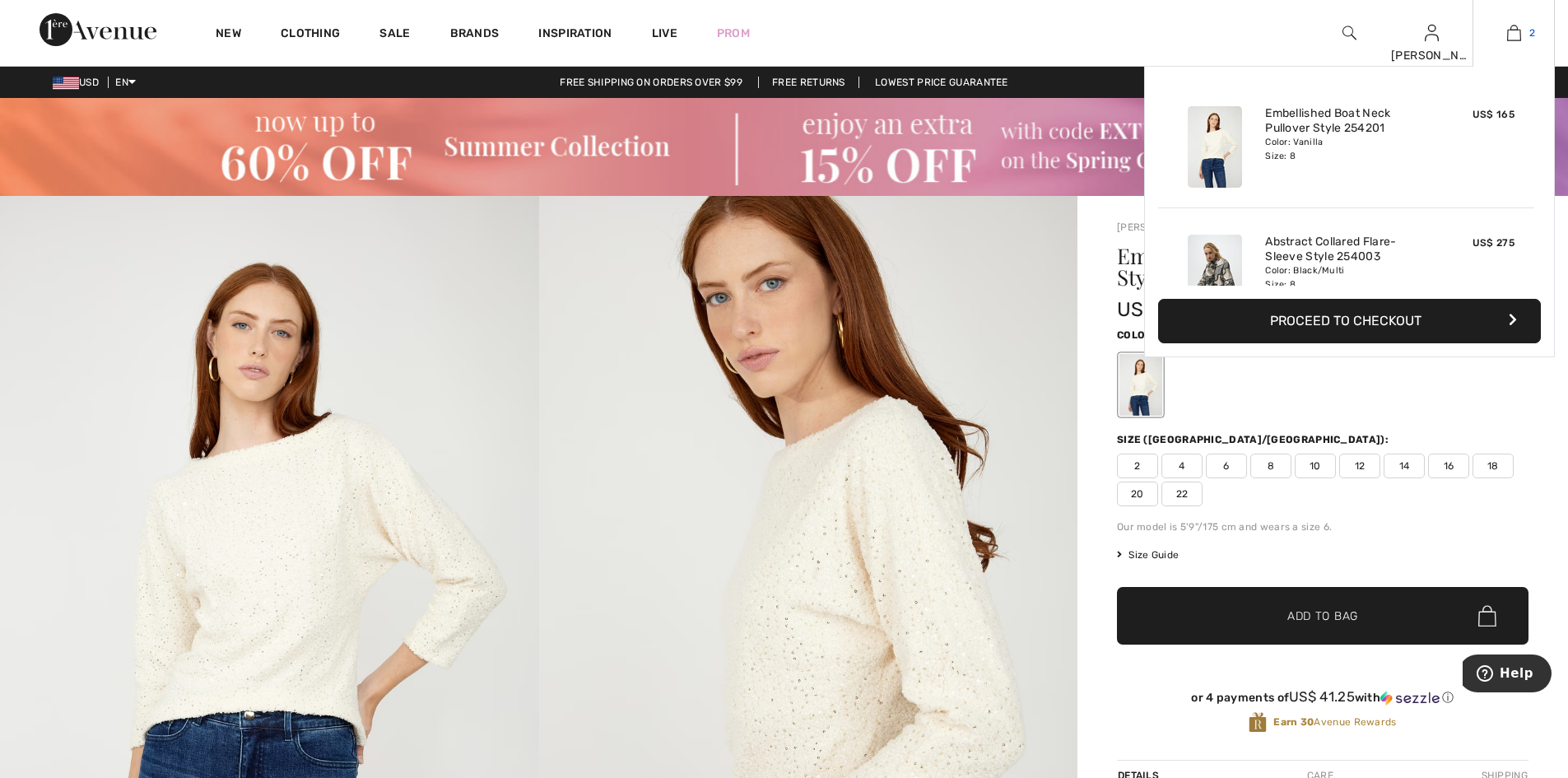
click at [1507, 30] on img at bounding box center [1514, 33] width 14 height 20
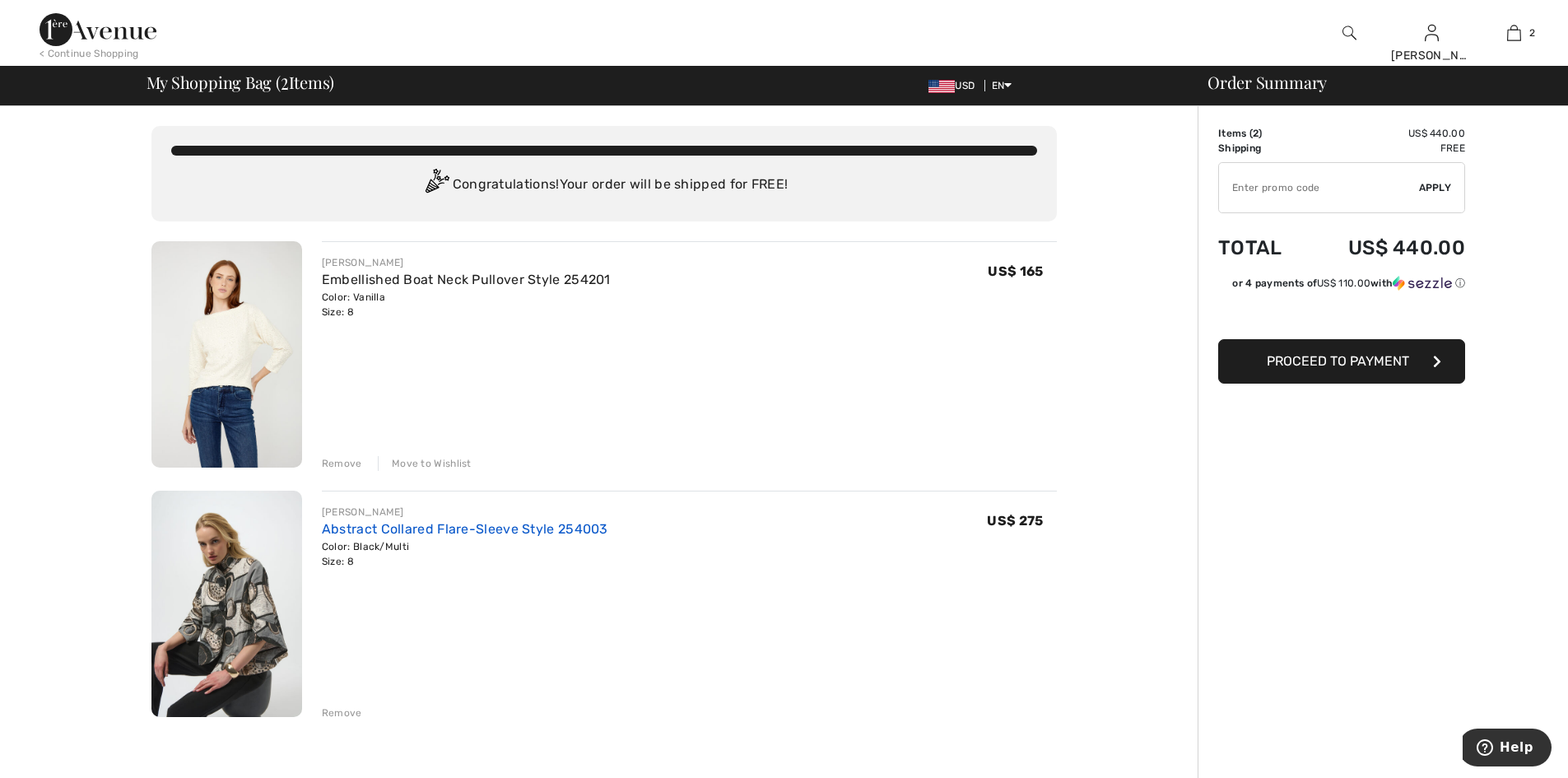
click at [444, 537] on link "Abstract Collared Flare-Sleeve Style 254003" at bounding box center [465, 530] width 286 height 16
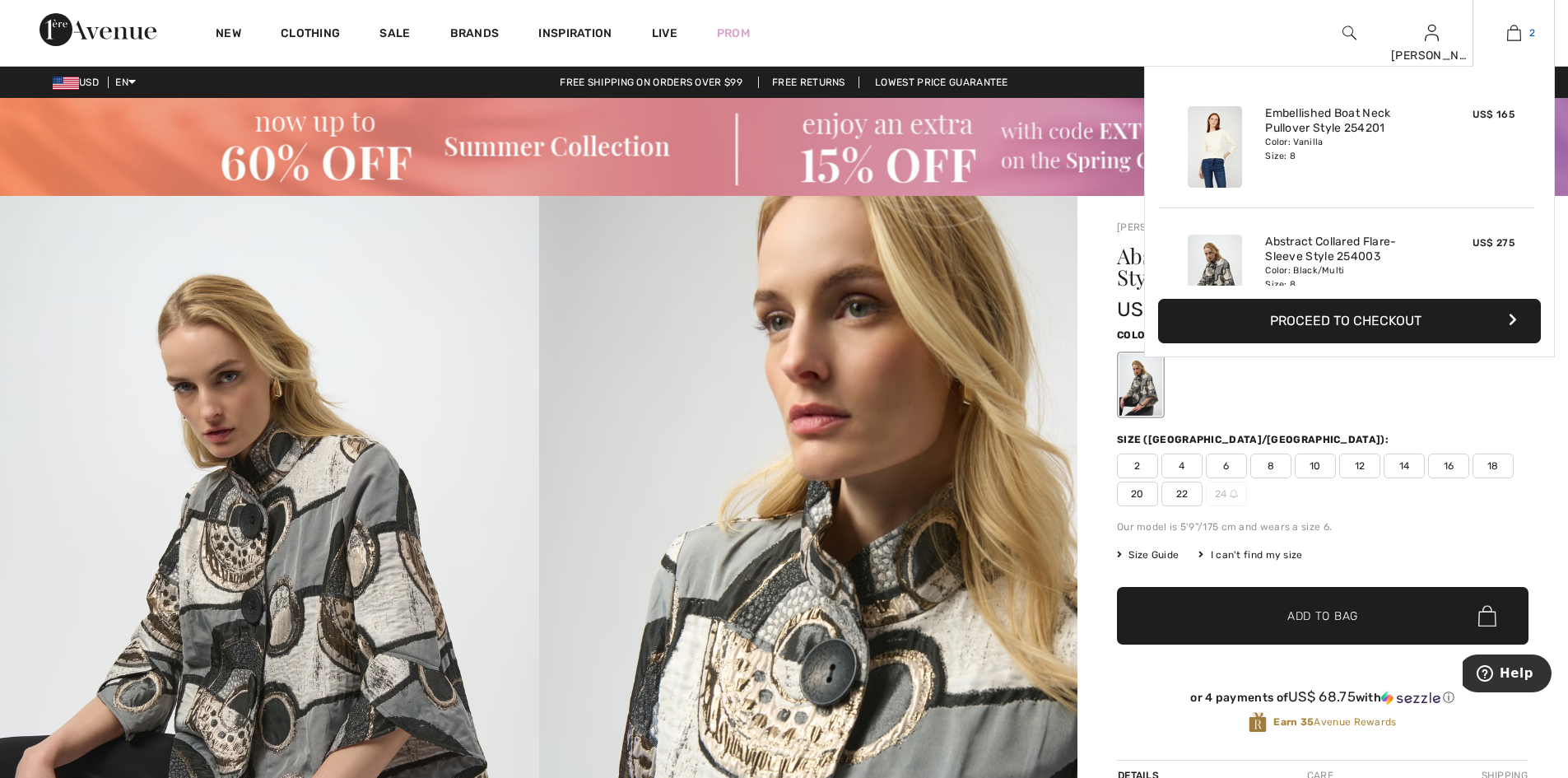
click at [1514, 41] on img at bounding box center [1514, 33] width 14 height 20
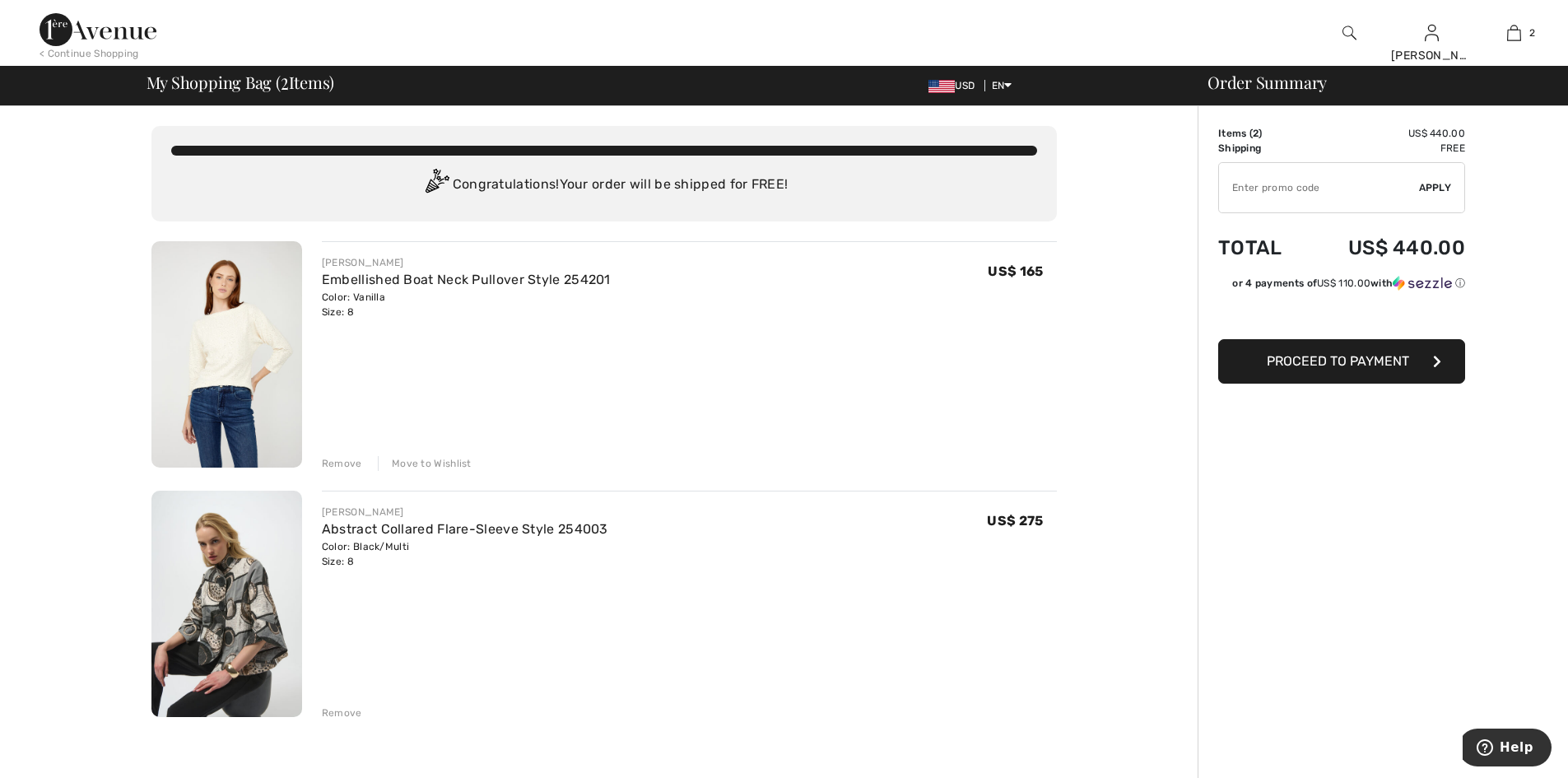
click at [344, 720] on div "Remove" at bounding box center [342, 713] width 40 height 15
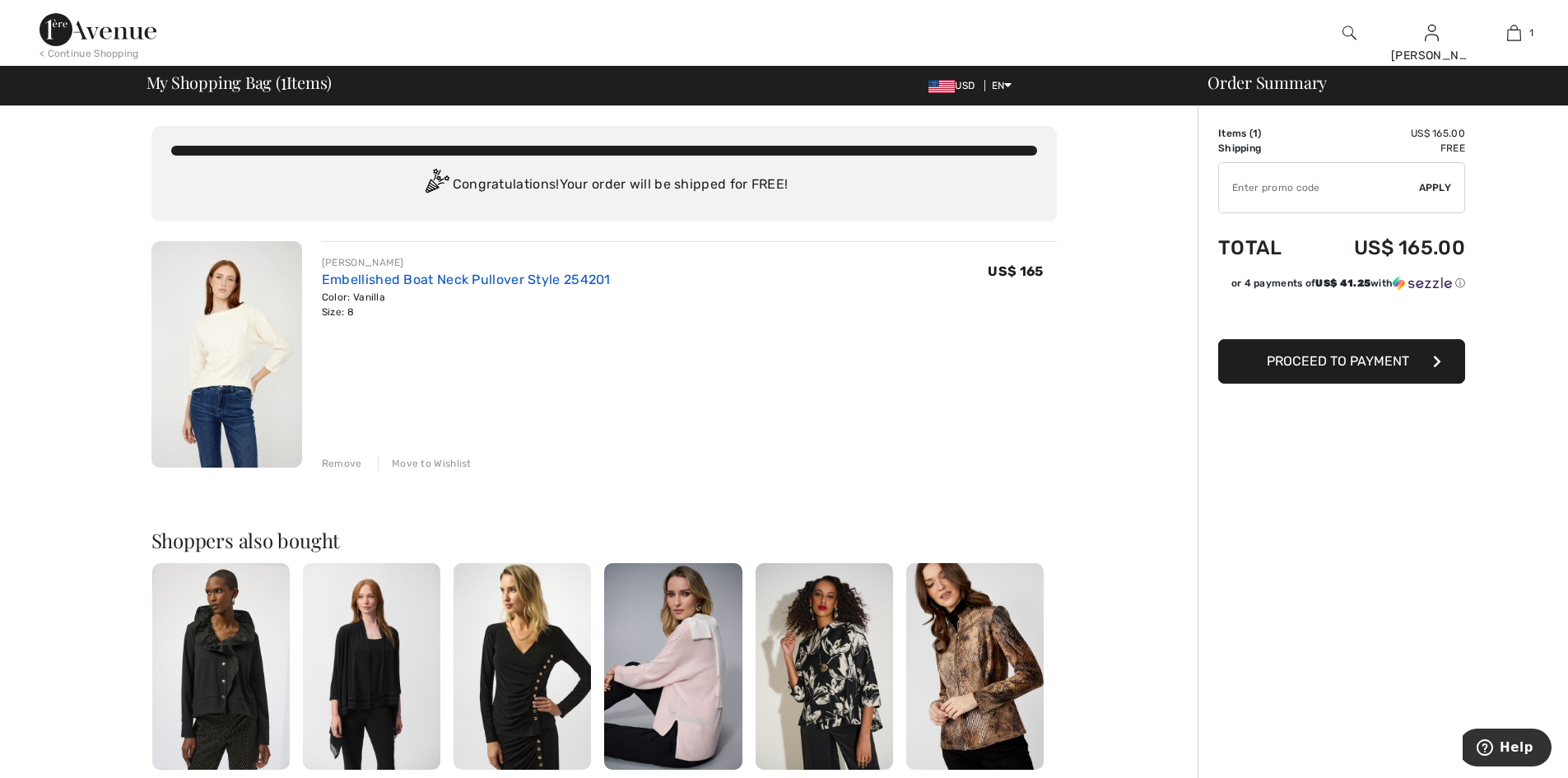
click at [529, 287] on link "Embellished Boat Neck Pullover Style 254201" at bounding box center [467, 279] width 289 height 16
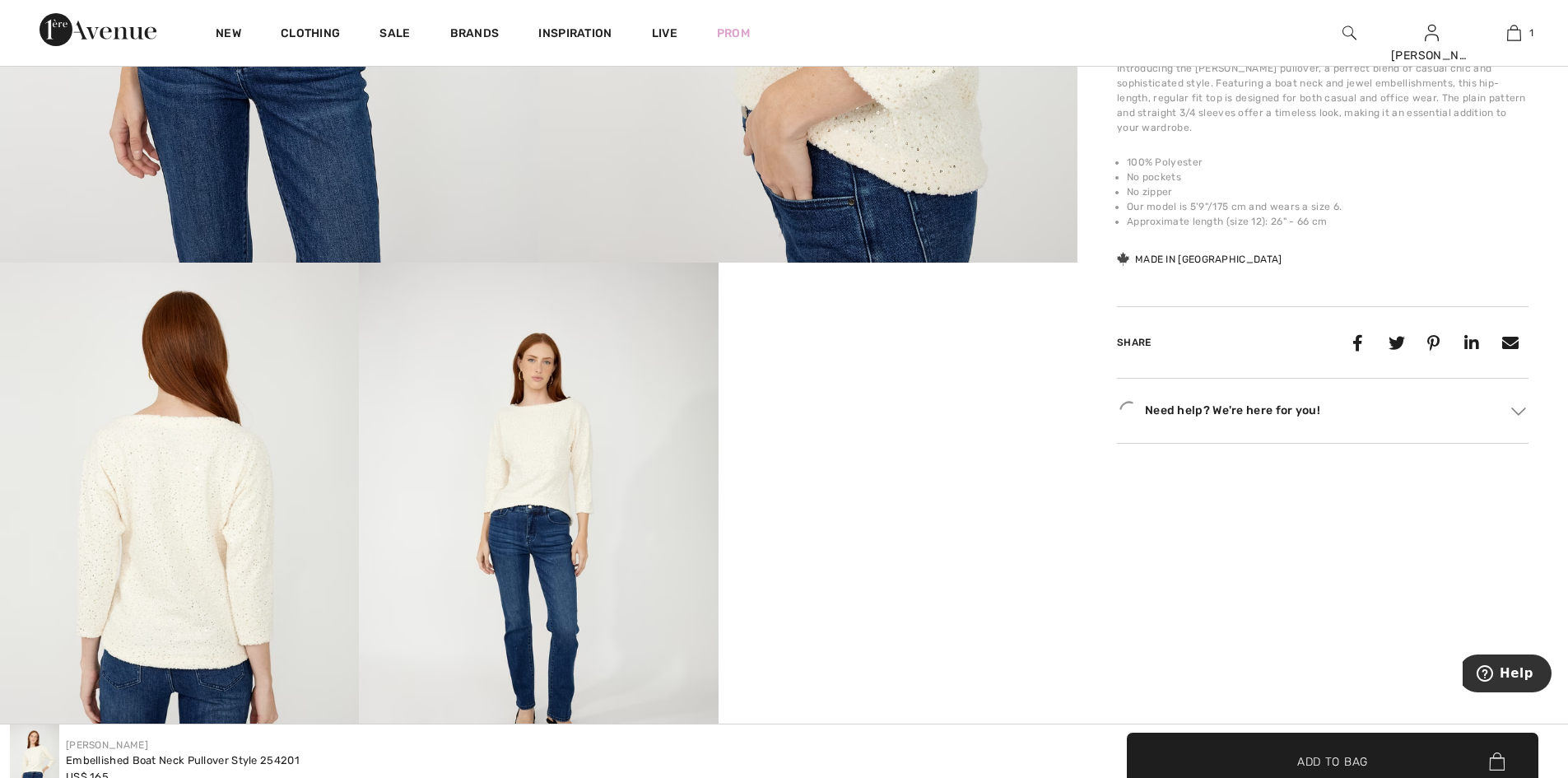
scroll to position [746, 0]
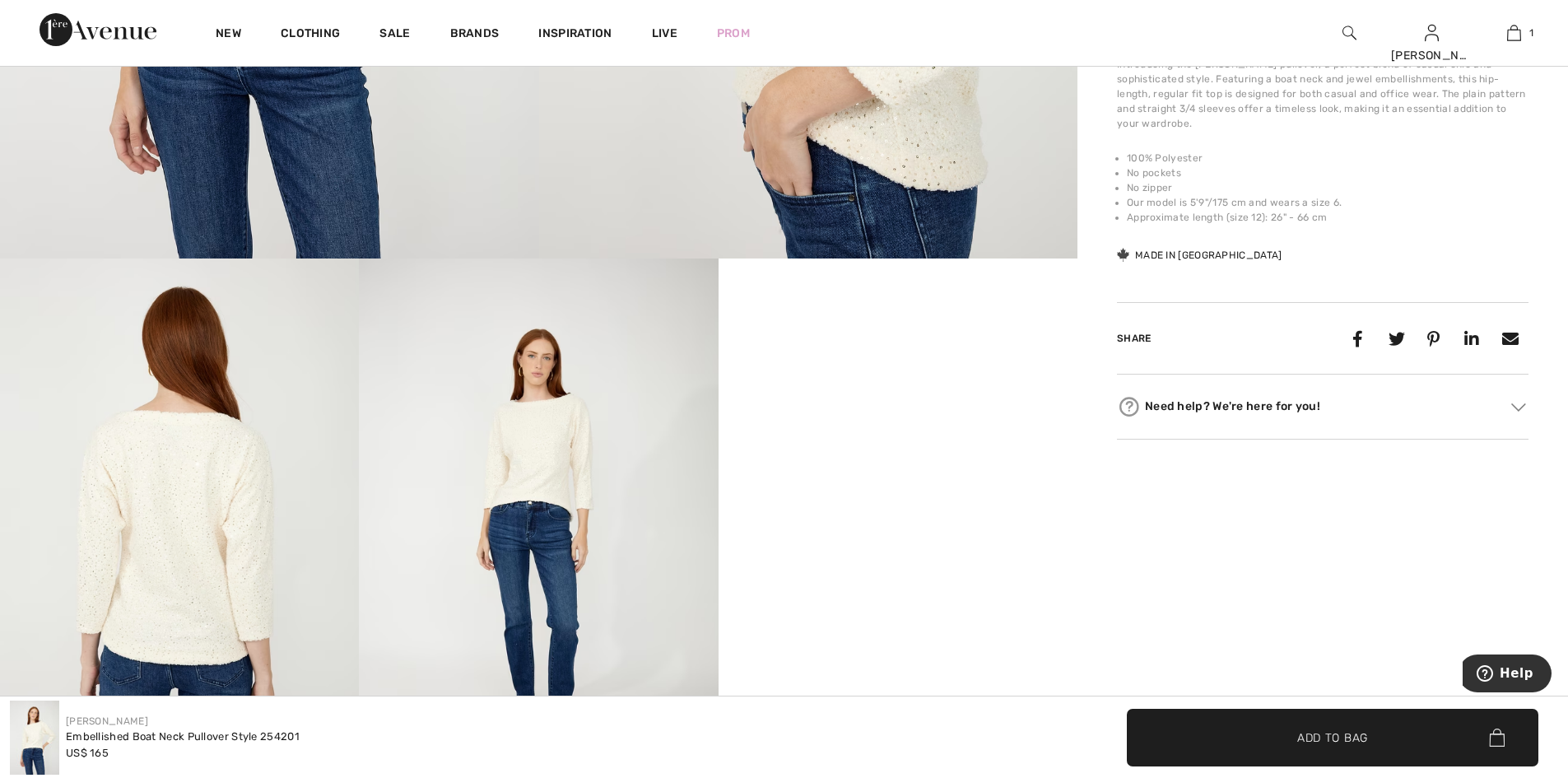
click at [527, 471] on img at bounding box center [538, 528] width 359 height 539
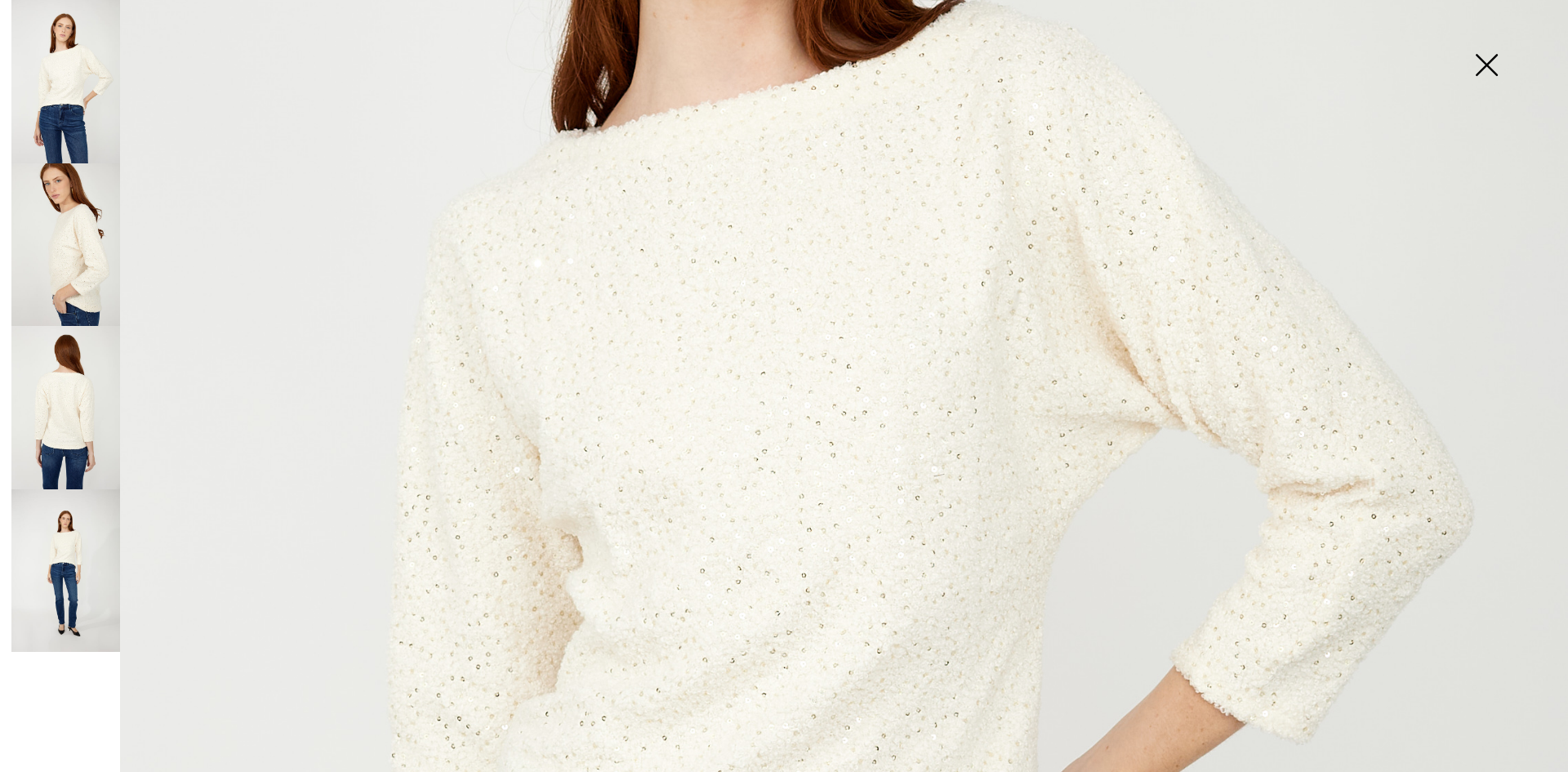
scroll to position [489, 0]
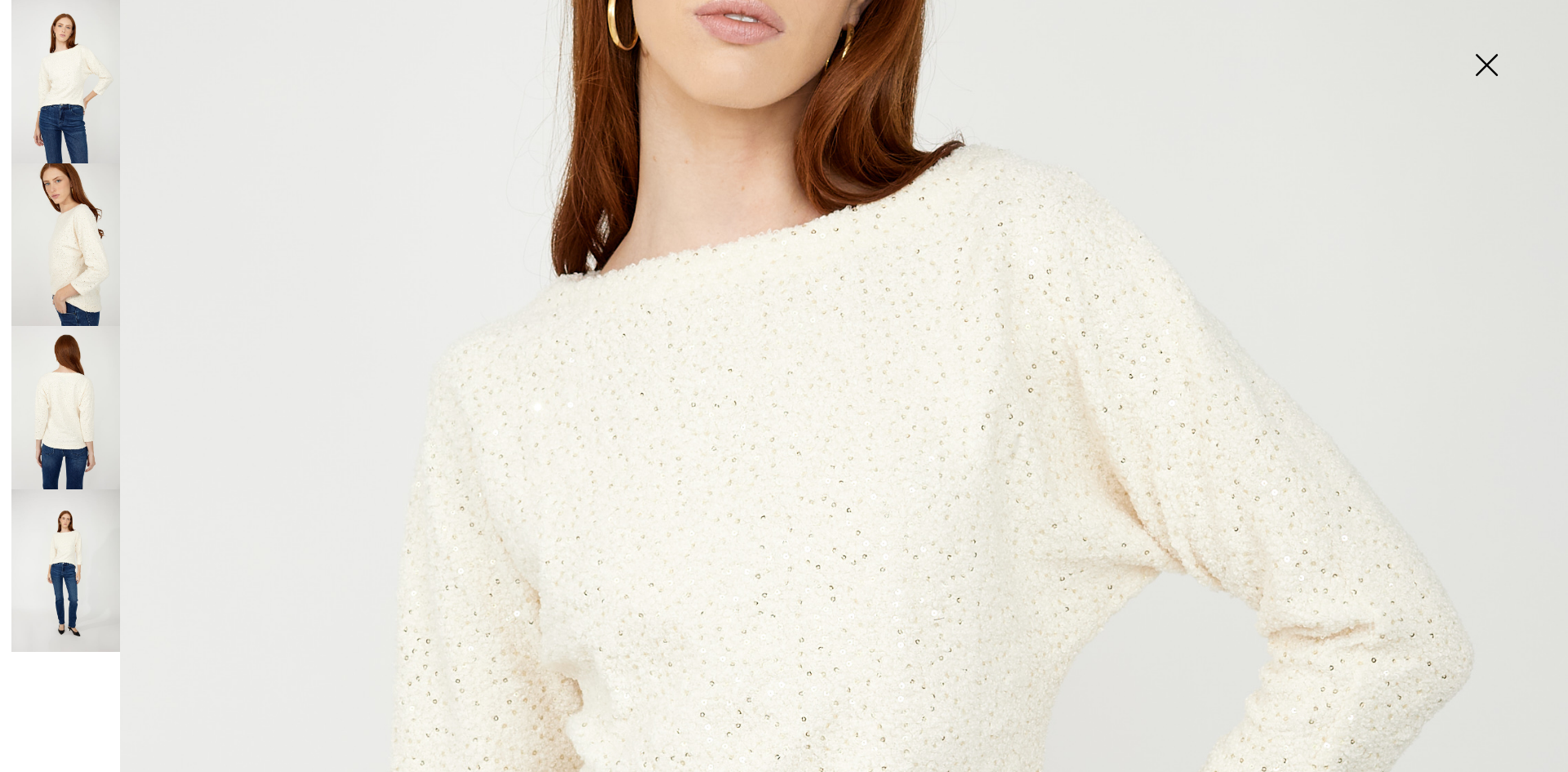
click at [1492, 60] on img at bounding box center [1487, 66] width 82 height 84
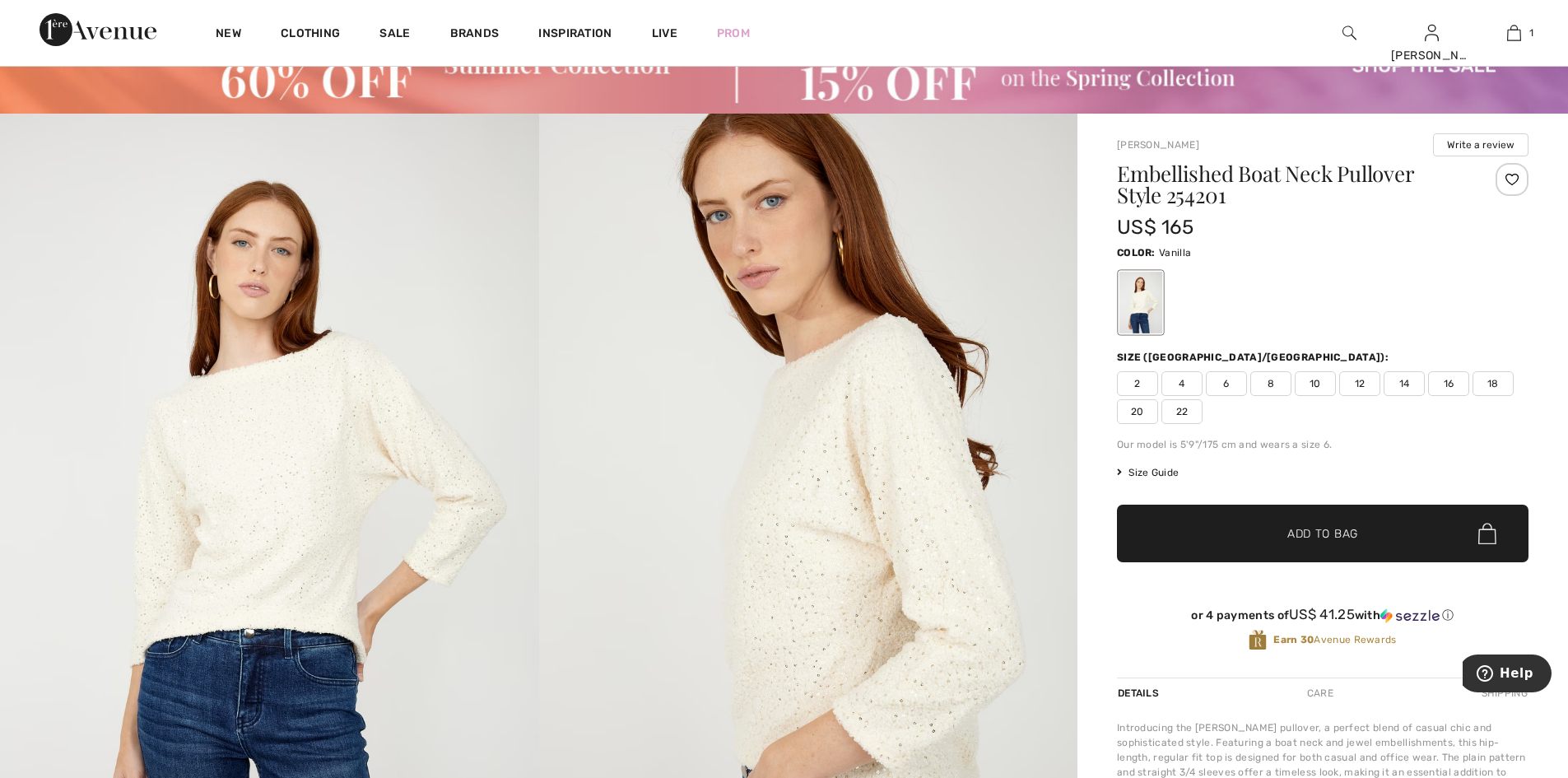
scroll to position [92, 0]
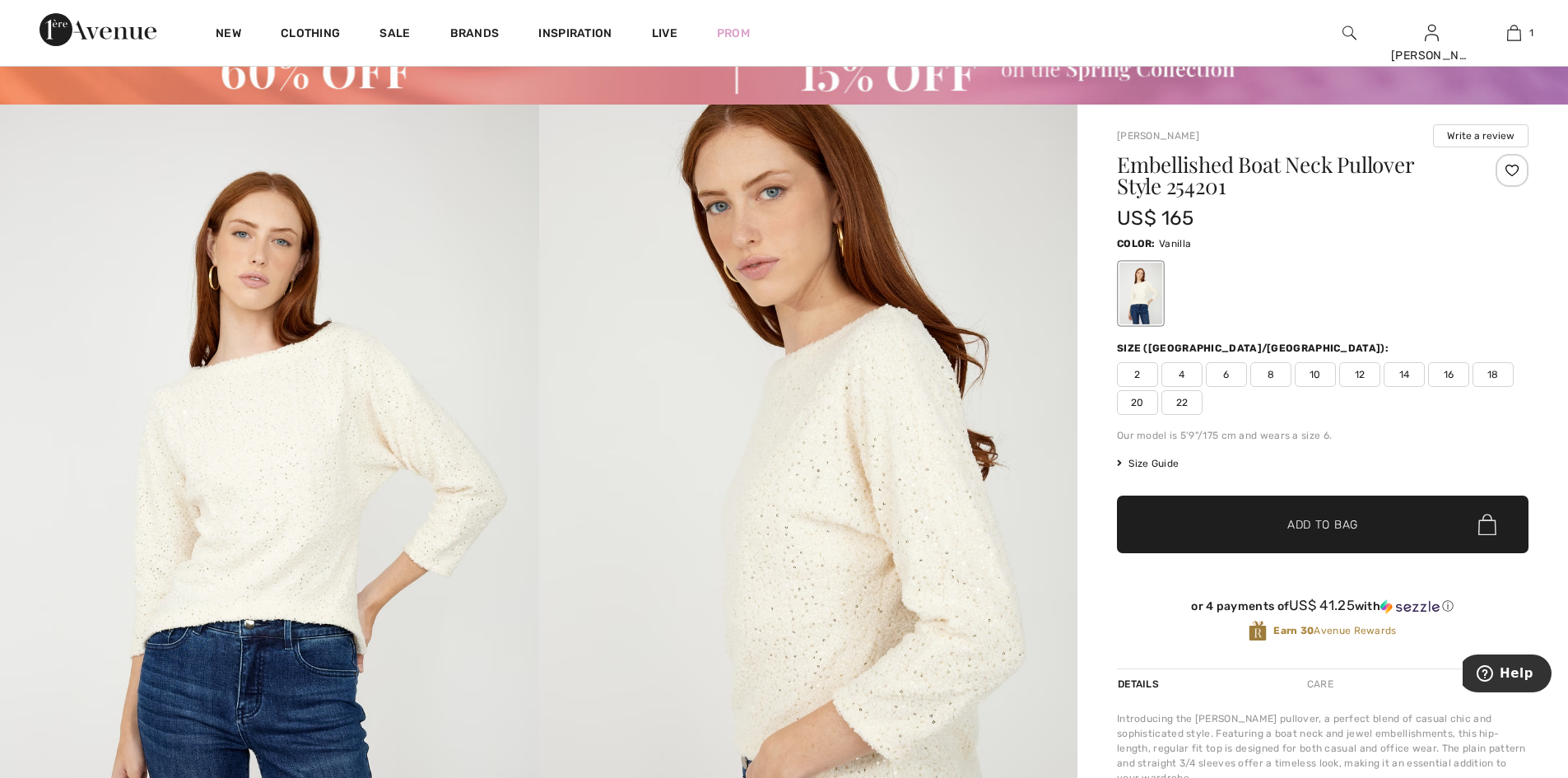
click at [1178, 471] on span "Size Guide" at bounding box center [1147, 463] width 62 height 15
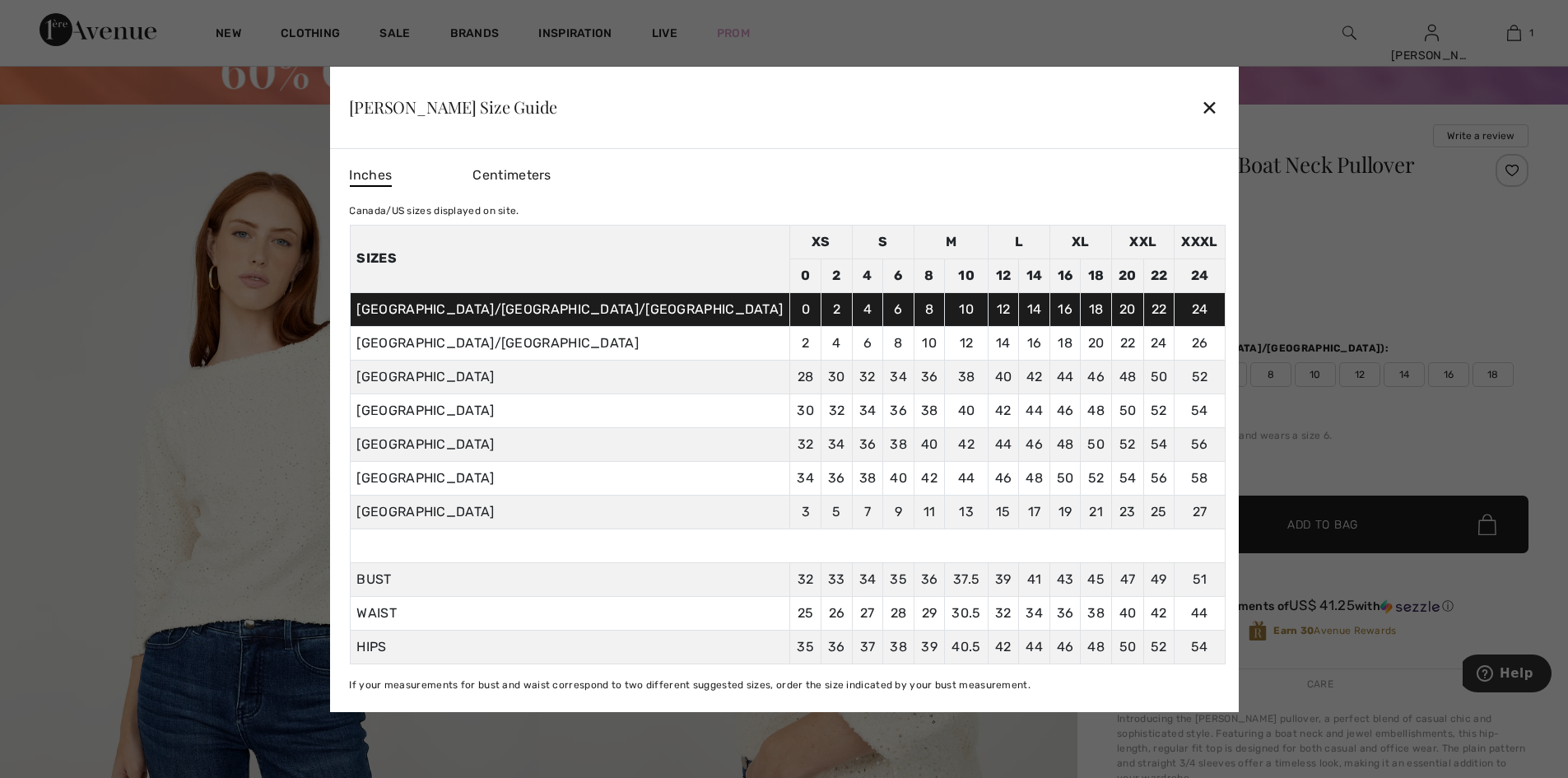
click at [1201, 96] on div "✕" at bounding box center [1209, 107] width 17 height 35
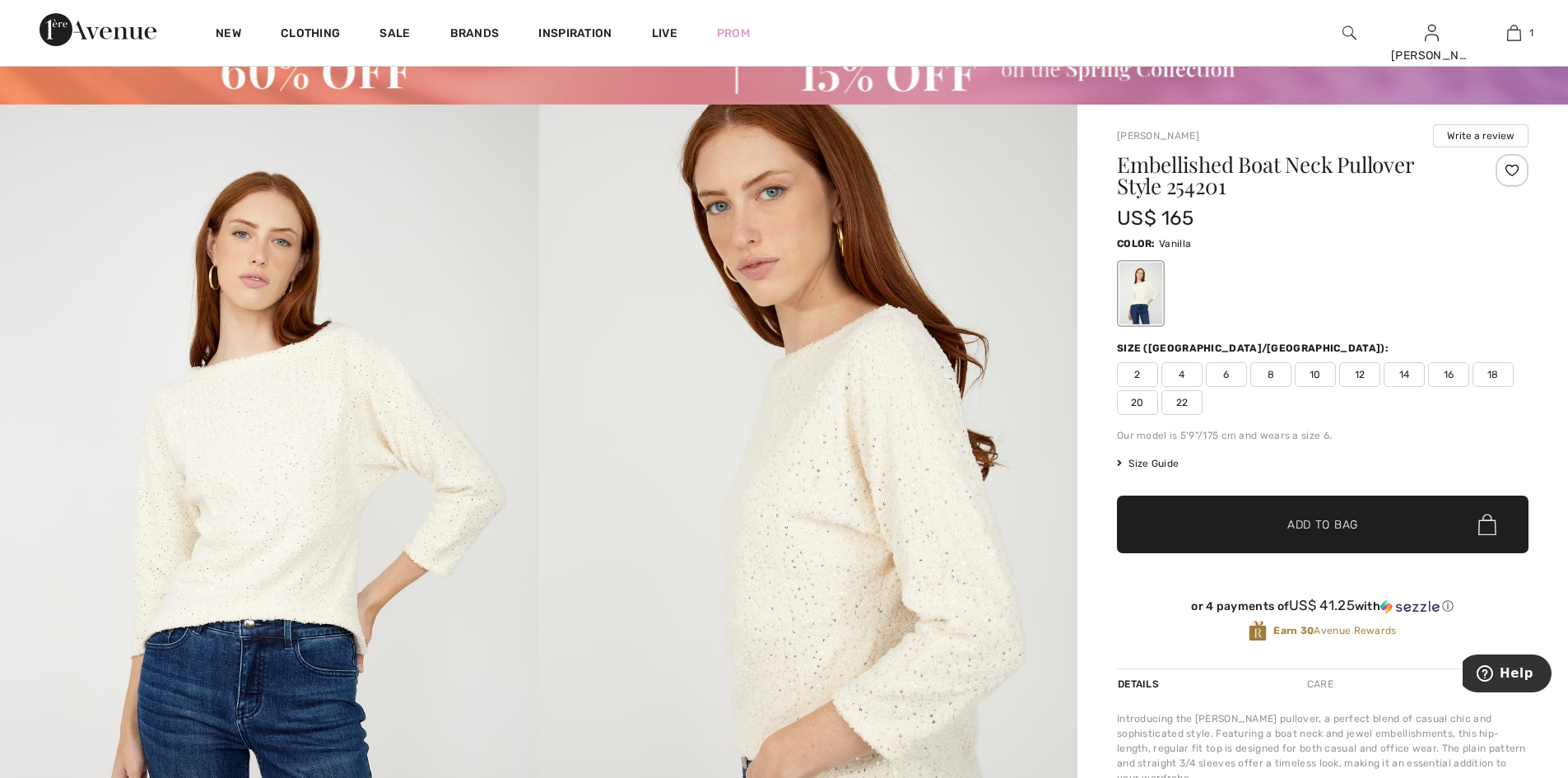
scroll to position [0, 0]
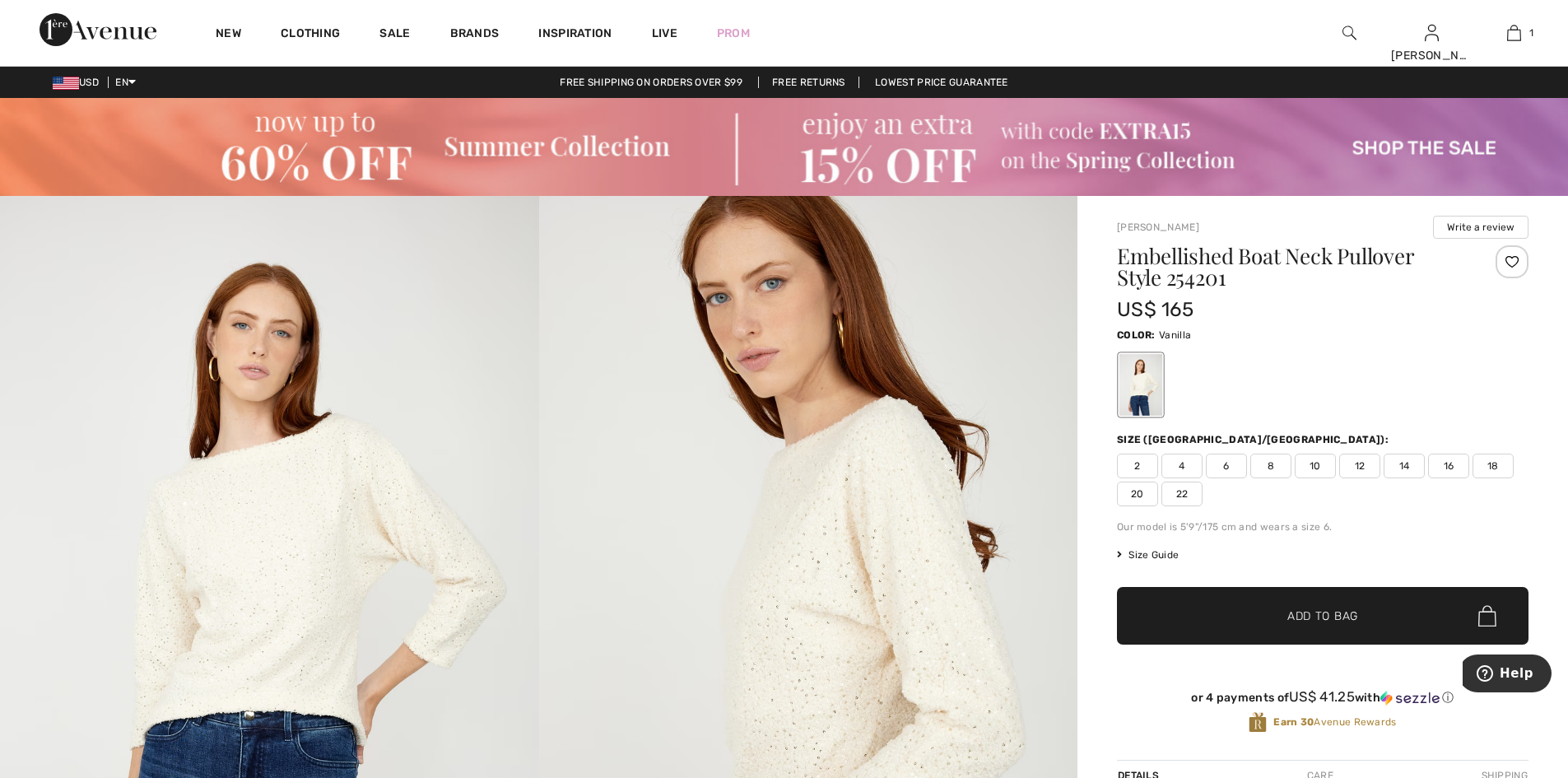
click at [1497, 271] on div at bounding box center [1511, 261] width 33 height 33
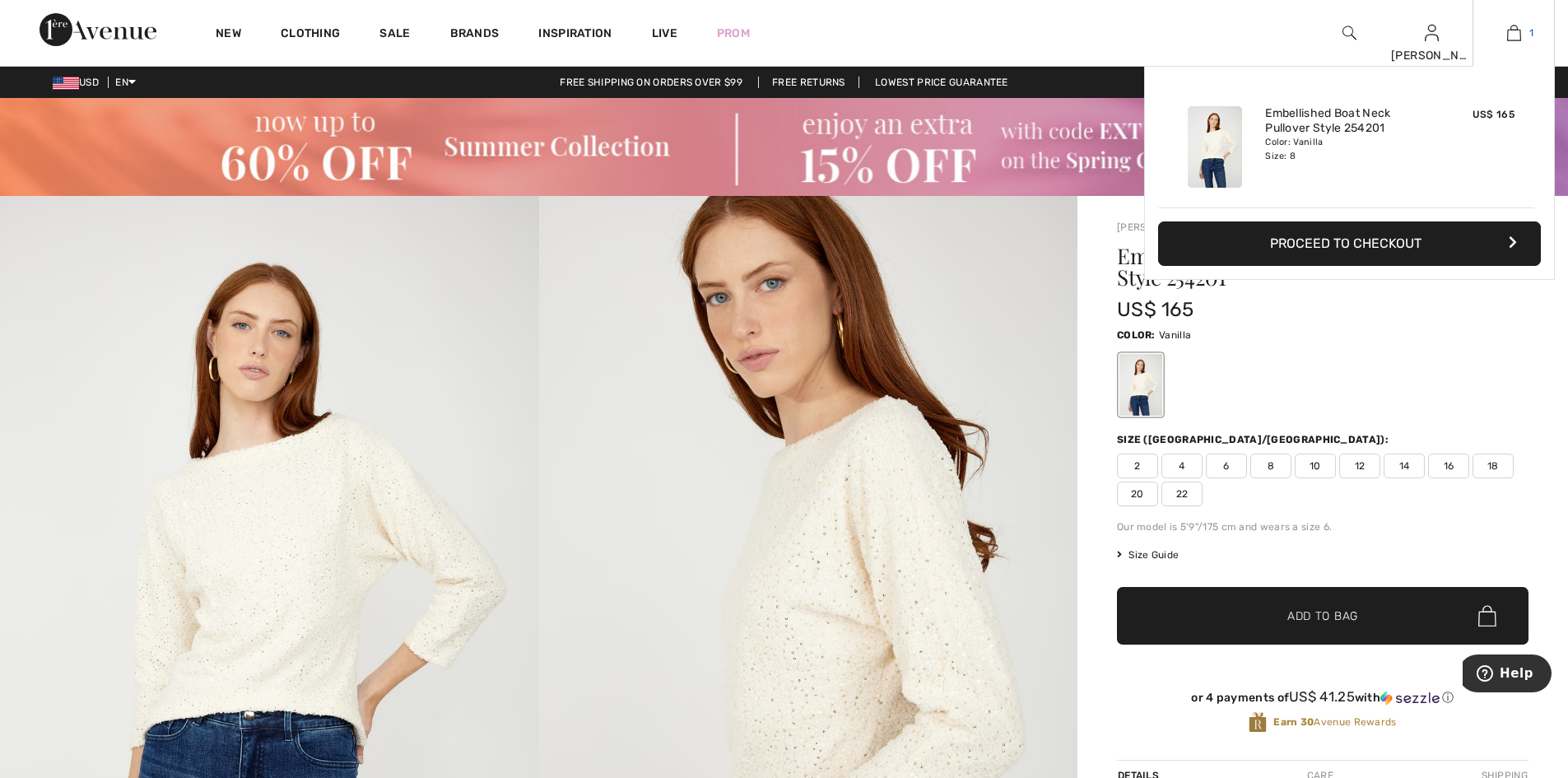
click at [1509, 33] on img at bounding box center [1514, 33] width 14 height 20
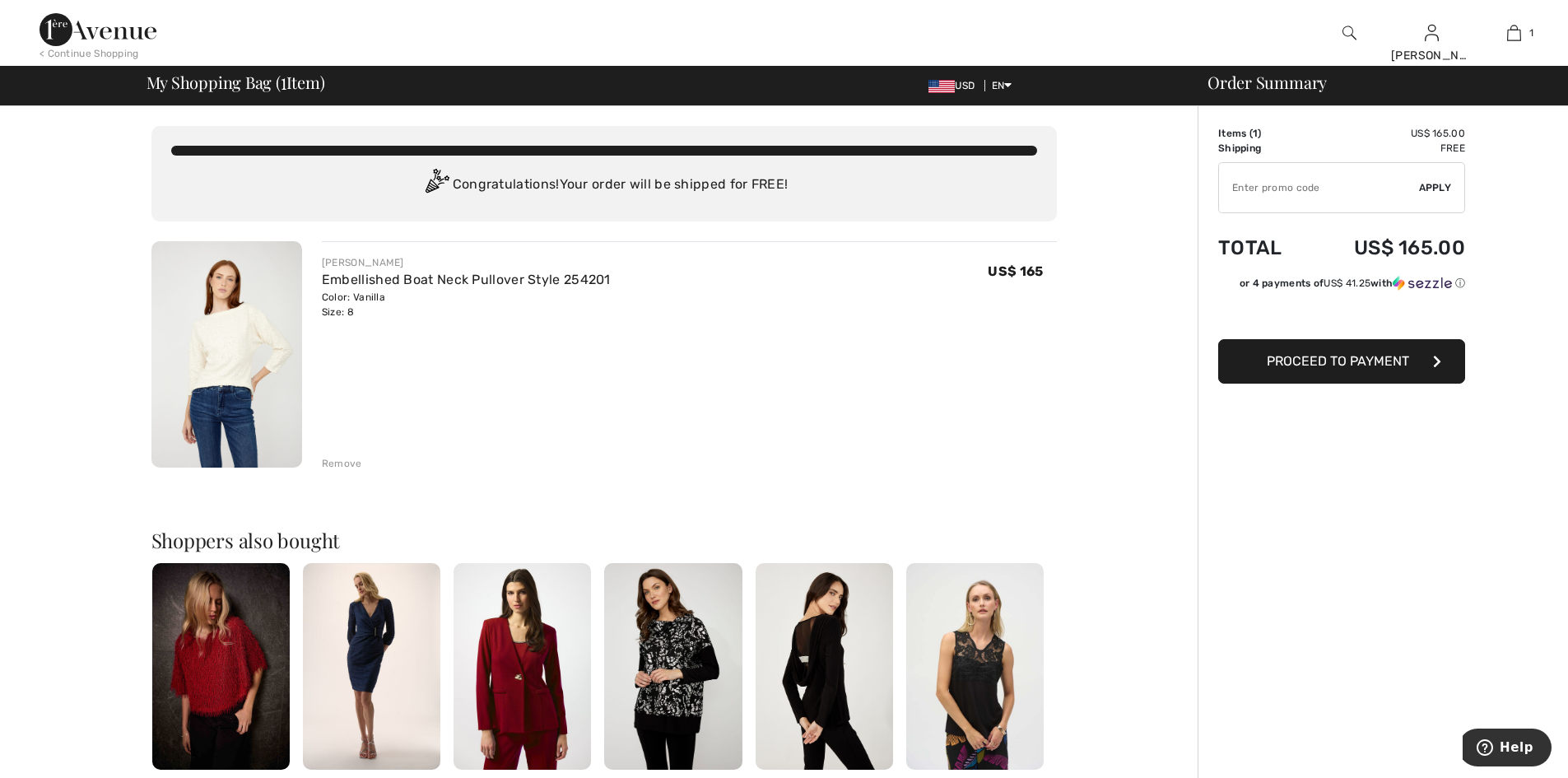
click at [1336, 369] on span "Proceed to Payment" at bounding box center [1338, 361] width 143 height 16
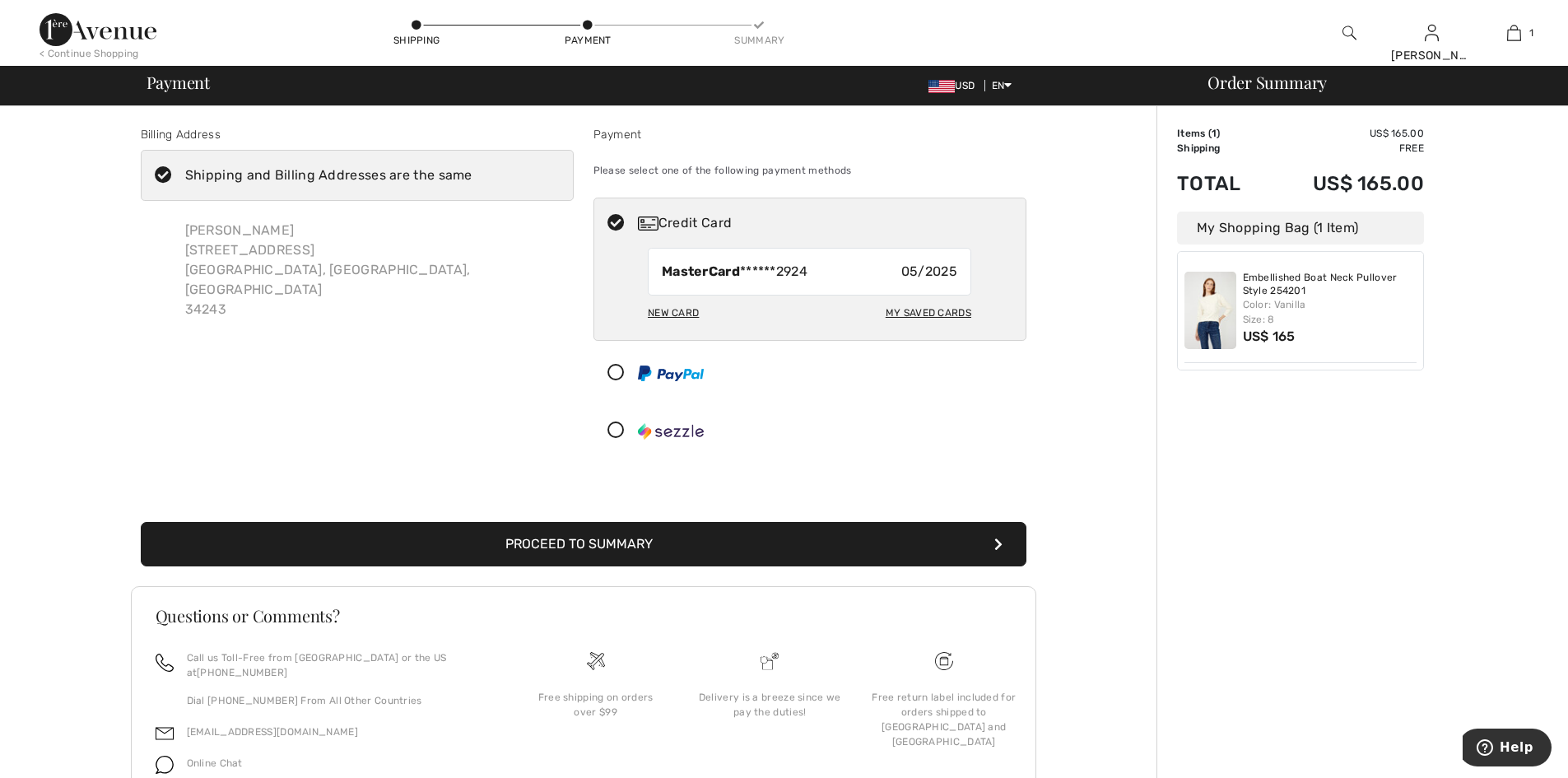
click at [621, 440] on icon at bounding box center [616, 431] width 44 height 17
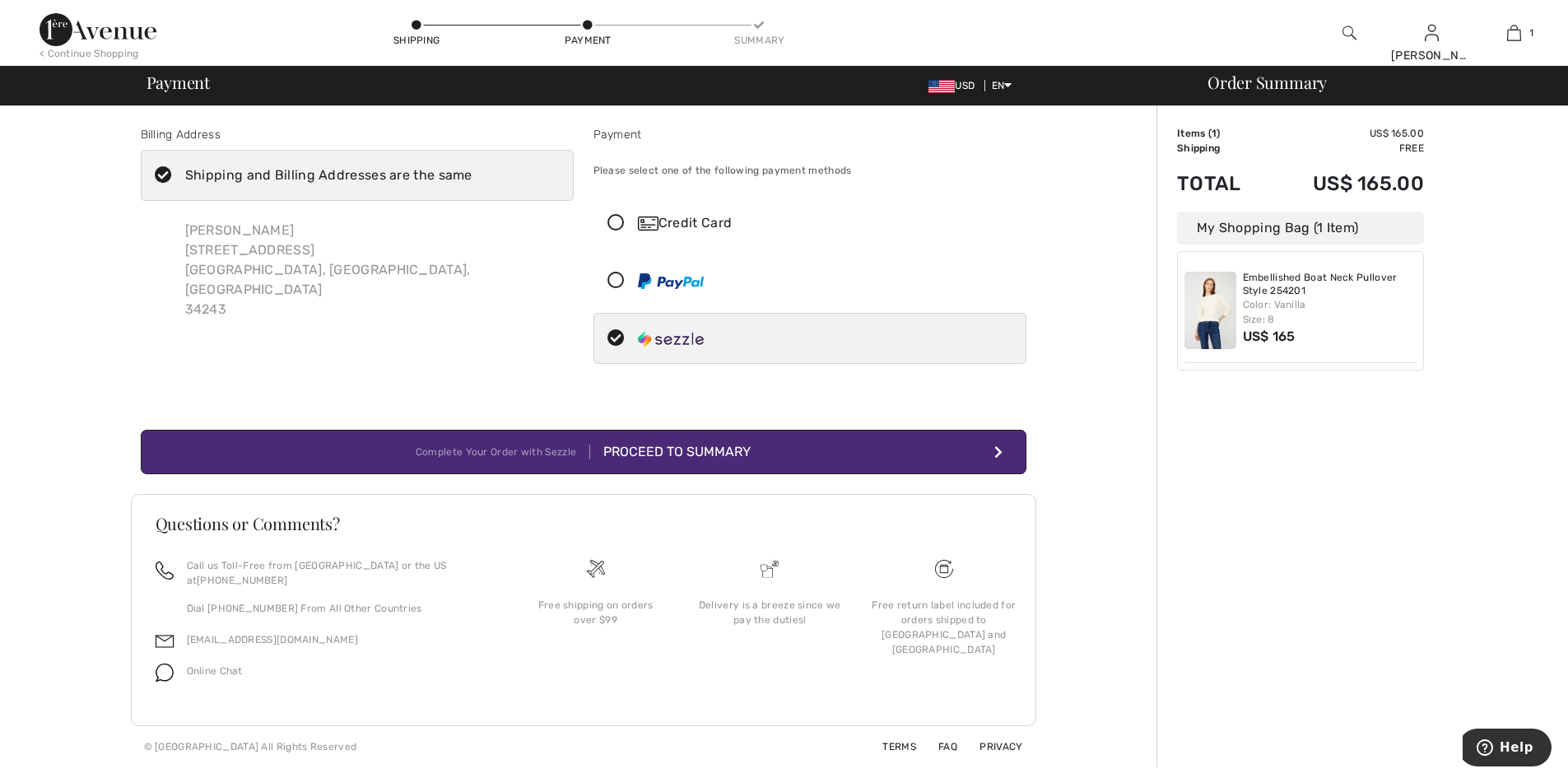
click at [779, 475] on button "Complete Your Order with Sezzle Proceed to Summary" at bounding box center [583, 452] width 885 height 45
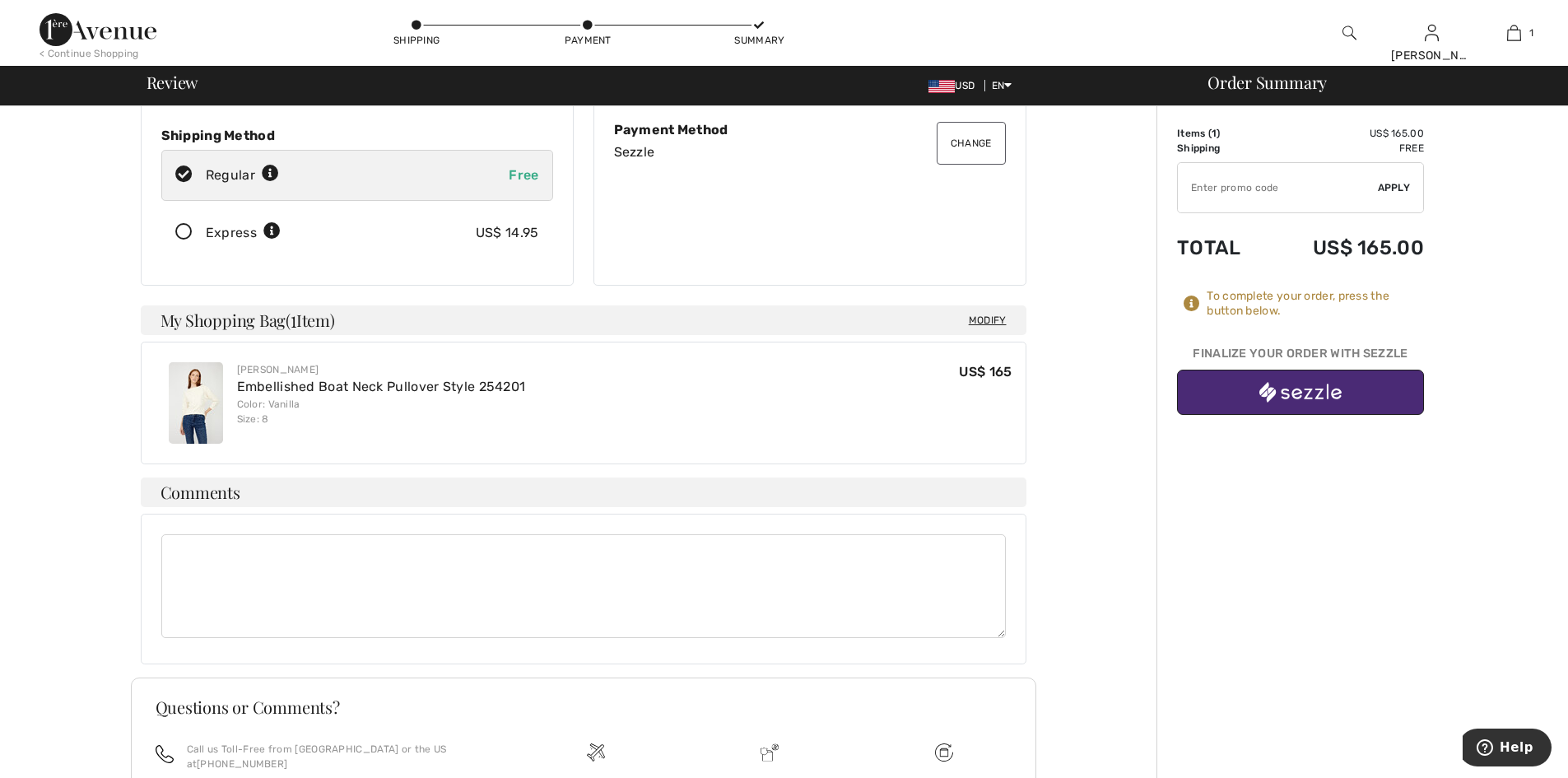
scroll to position [242, 0]
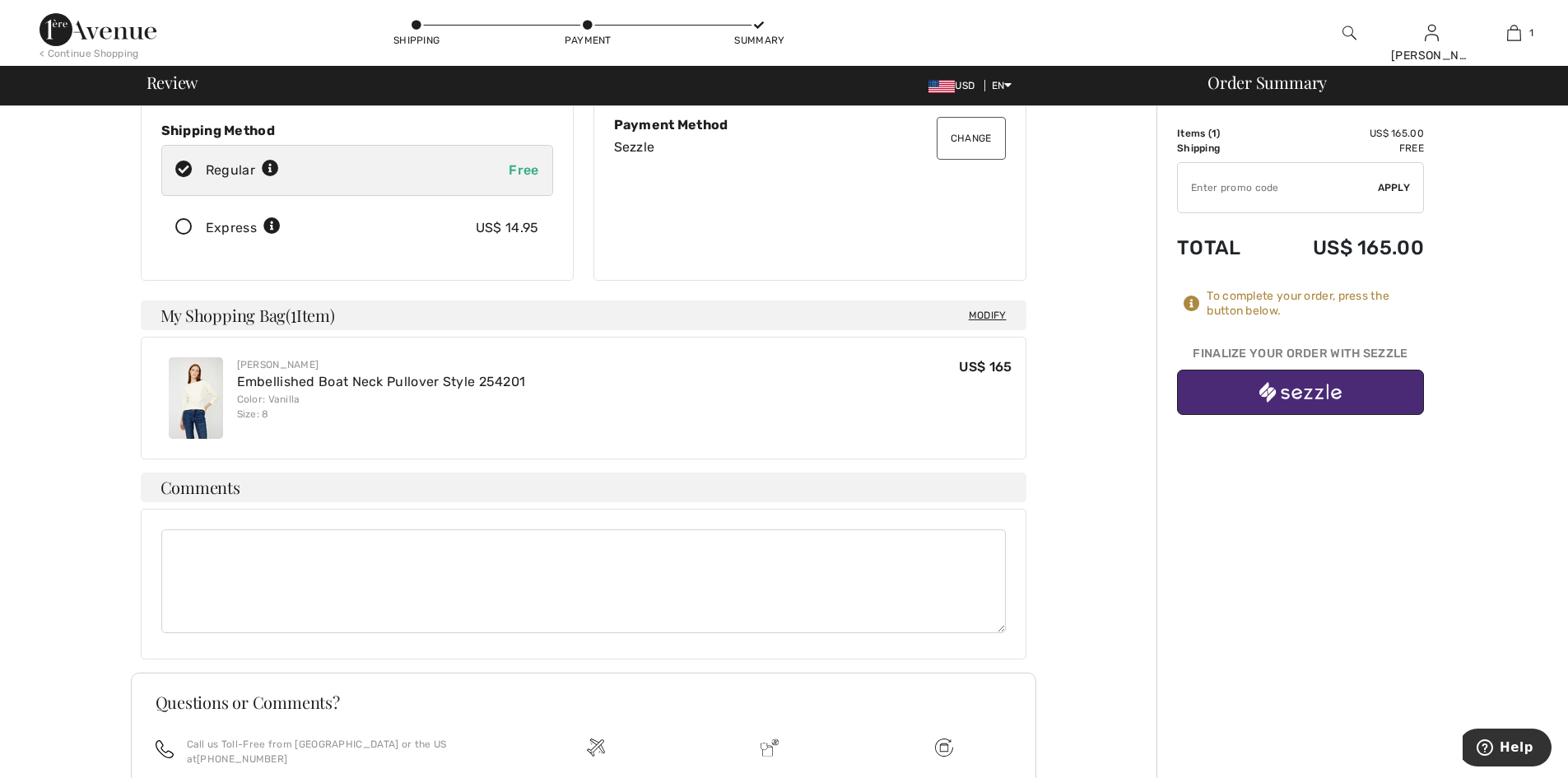
click at [1299, 403] on img "button" at bounding box center [1300, 392] width 83 height 21
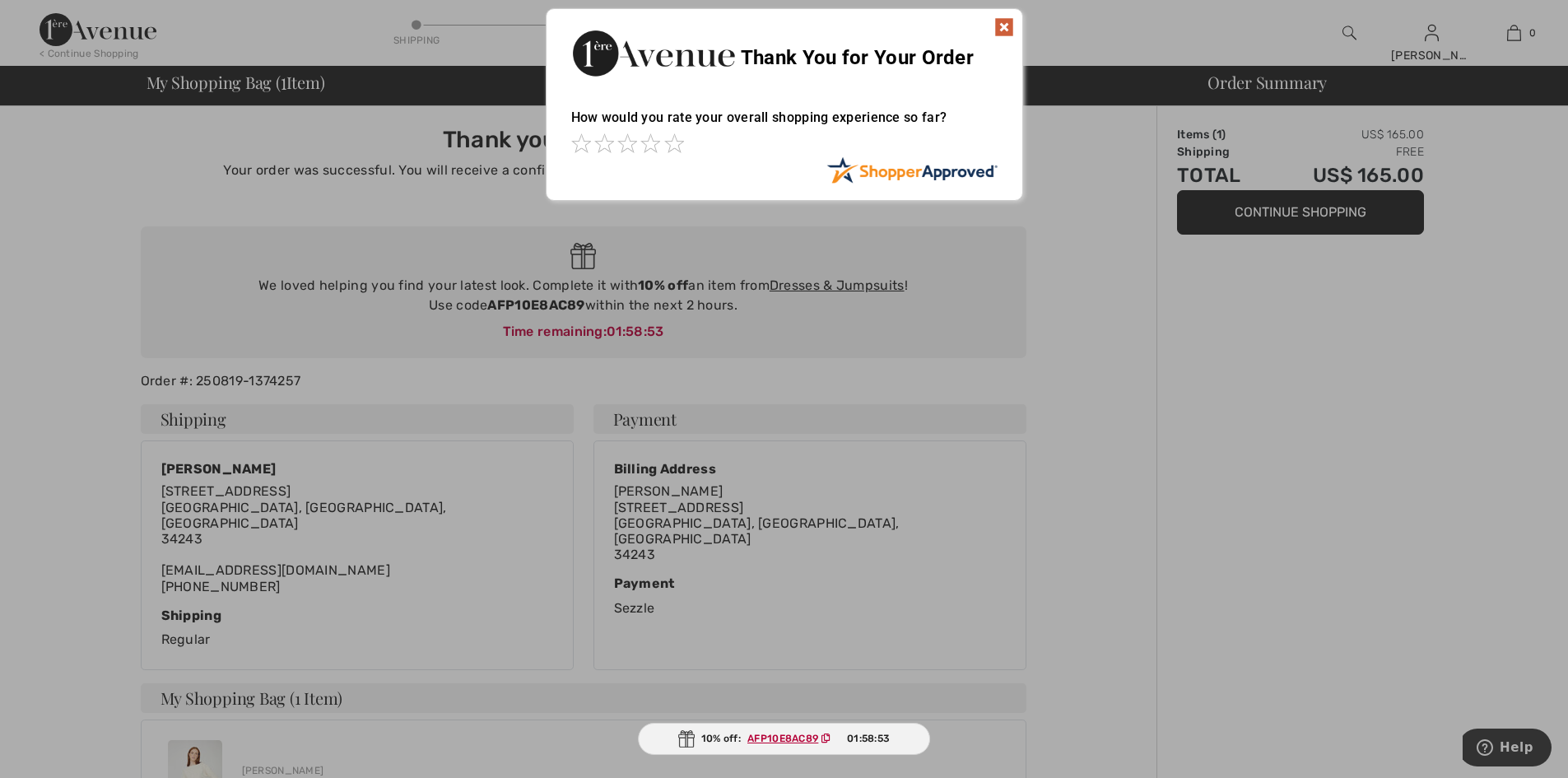
click at [1016, 29] on div "Thank You for Your Order" at bounding box center [784, 51] width 475 height 84
click at [999, 26] on img at bounding box center [1004, 27] width 20 height 20
